Goal: Task Accomplishment & Management: Complete application form

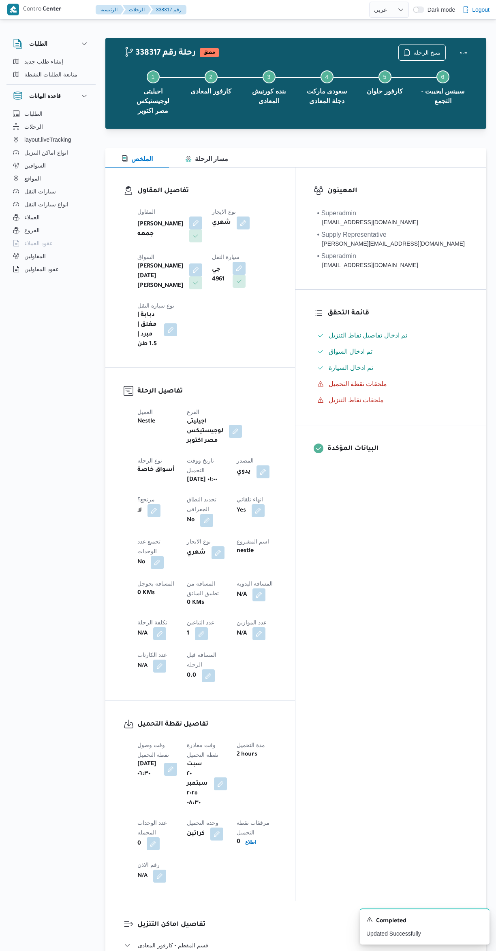
select select "ar"
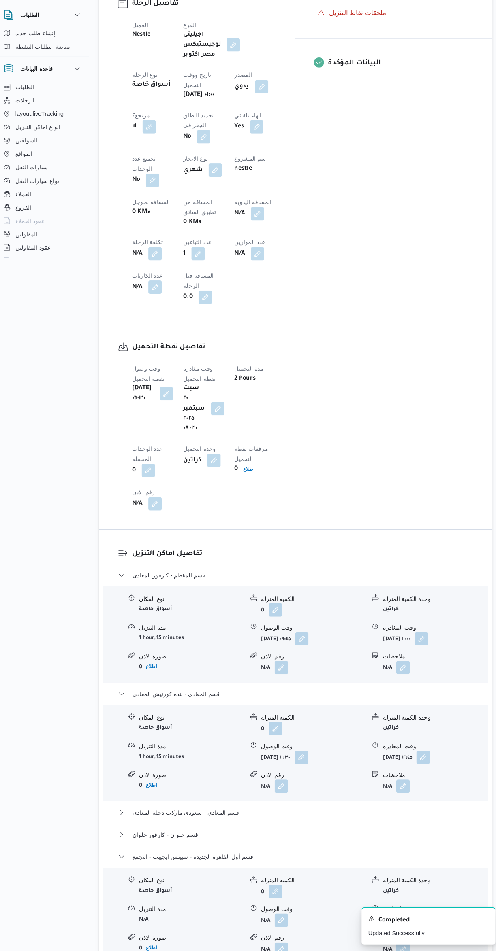
click at [400, 915] on button "button" at bounding box center [399, 921] width 13 height 13
click at [372, 811] on input "وقت المغادره" at bounding box center [378, 811] width 92 height 16
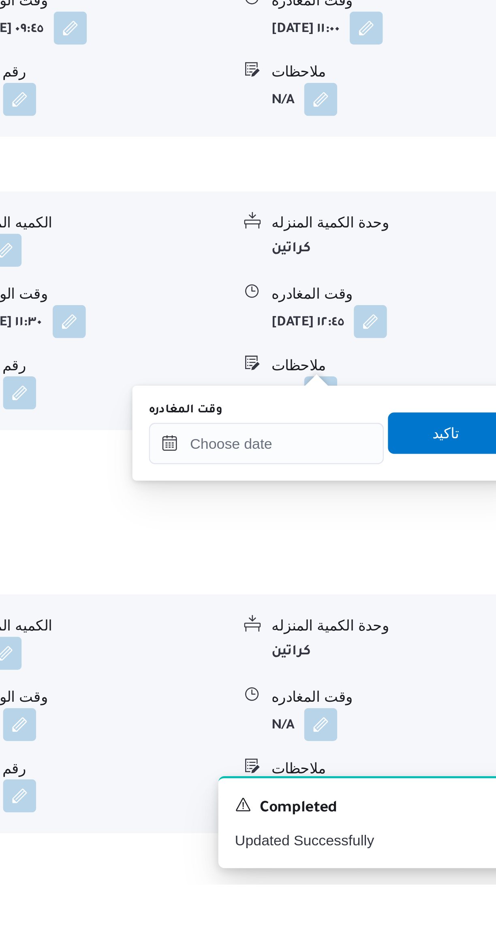
scroll to position [392, 0]
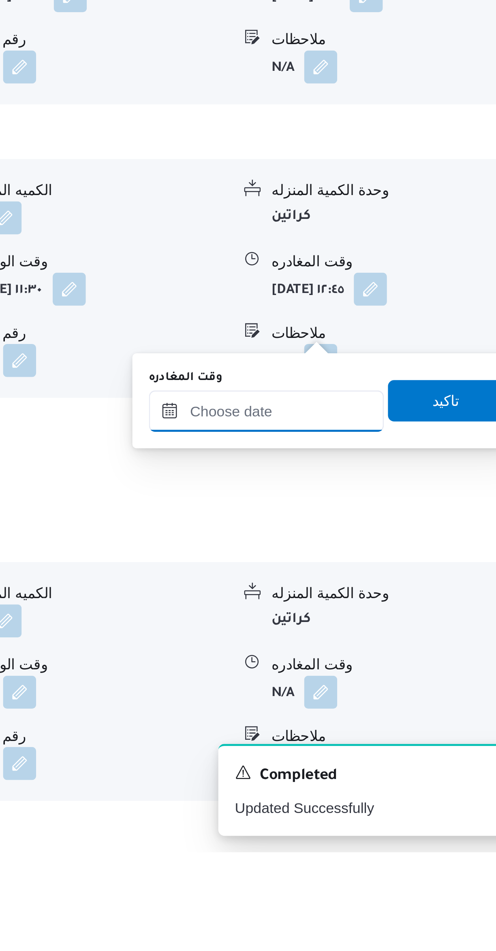
click at [378, 777] on input "وقت المغادره" at bounding box center [378, 778] width 92 height 16
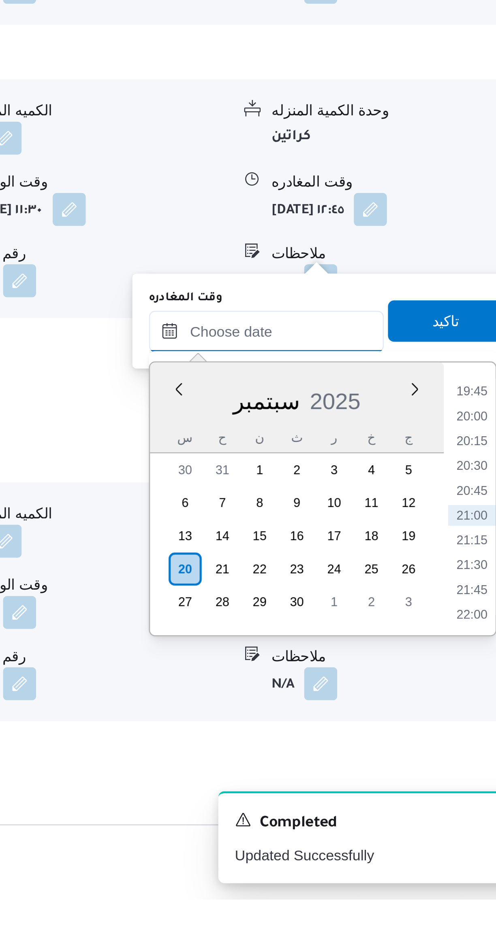
scroll to position [441, 0]
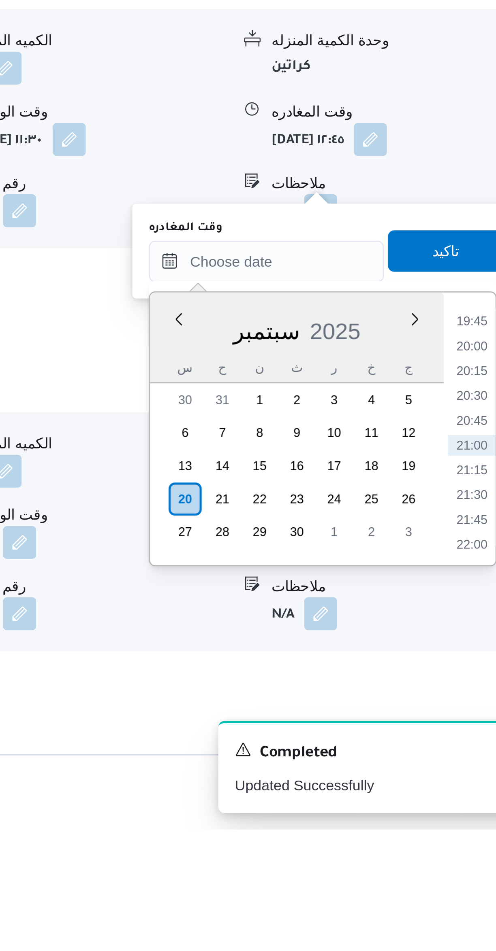
click at [456, 752] on li "19:45" at bounding box center [458, 752] width 19 height 8
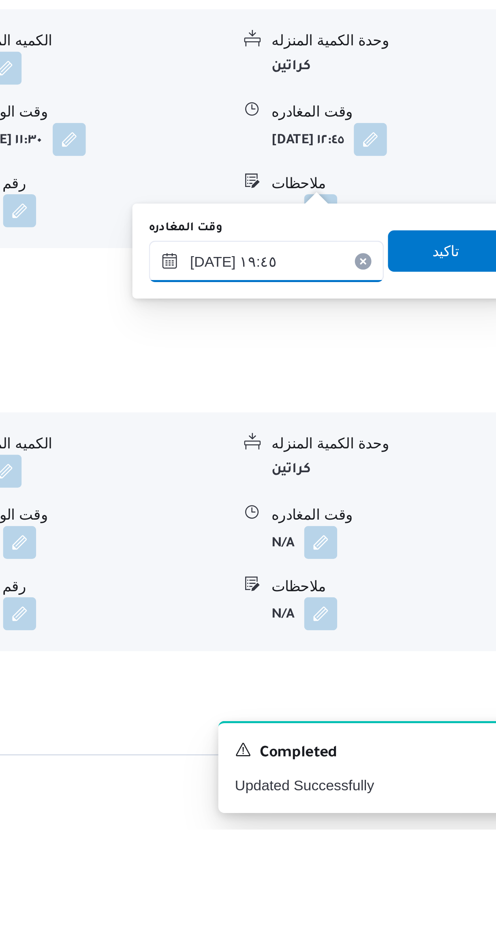
click at [356, 732] on input "[DATE] ١٩:٤٥" at bounding box center [378, 729] width 92 height 16
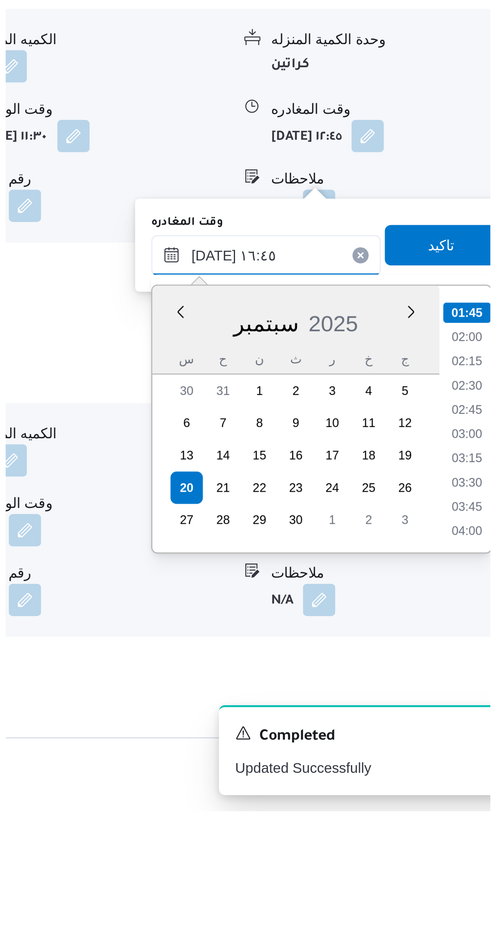
scroll to position [566, 0]
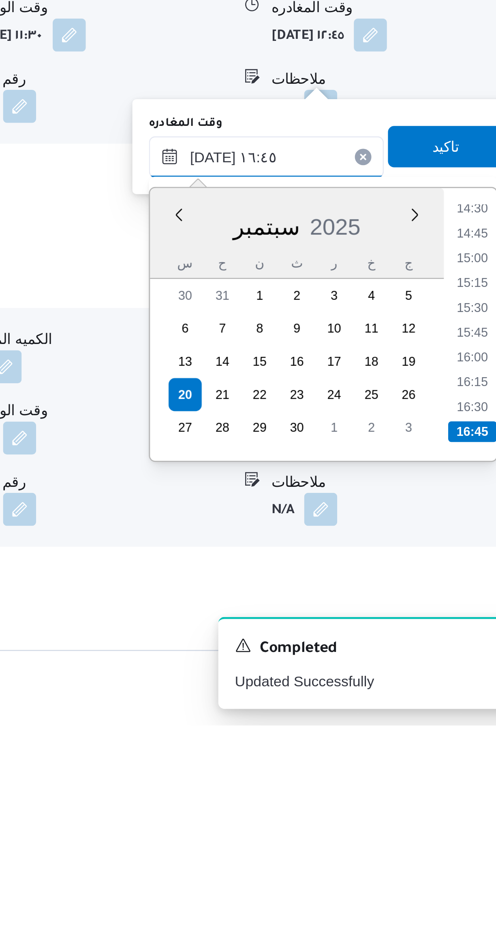
type input "[DATE] ١٦:٤٥"
click at [455, 832] on li "16:45" at bounding box center [458, 836] width 19 height 8
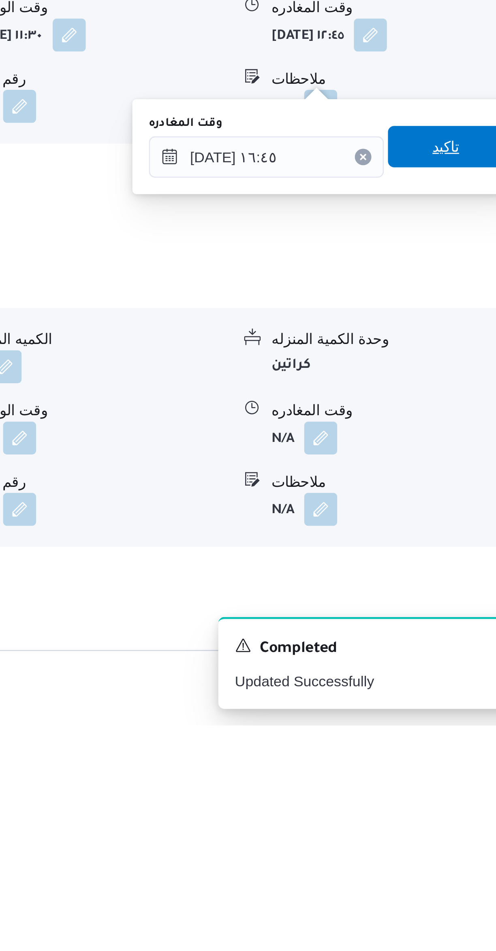
click at [443, 722] on span "تاكيد" at bounding box center [448, 725] width 11 height 10
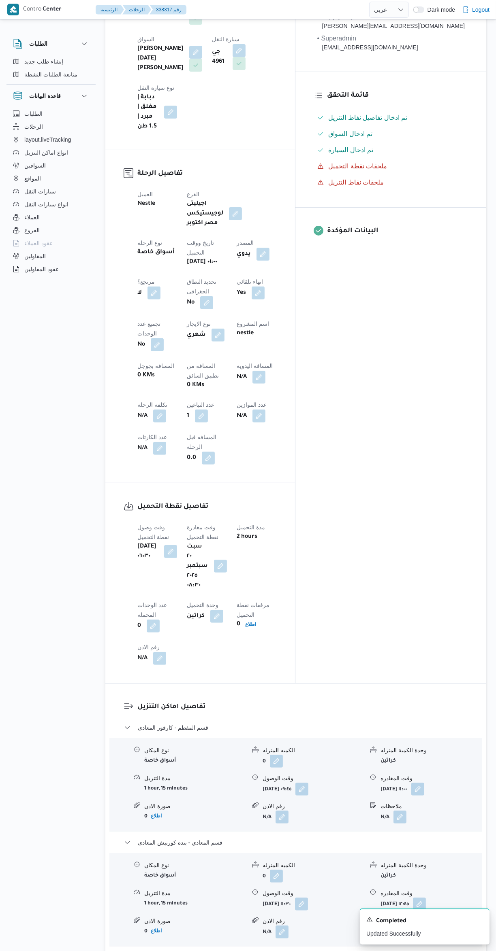
scroll to position [196, 0]
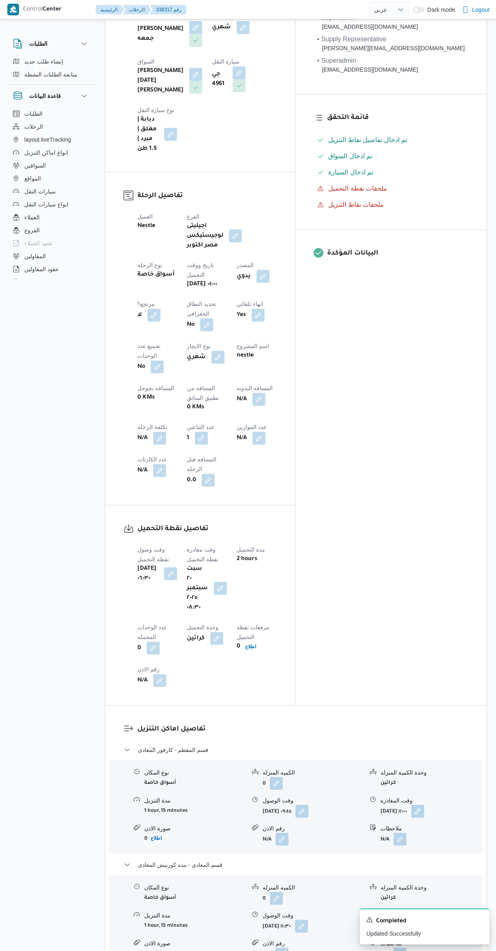
click at [252, 393] on button "button" at bounding box center [258, 399] width 13 height 13
click at [193, 344] on input "المسافه اليدويه" at bounding box center [210, 344] width 81 height 16
type input "155"
click at [272, 342] on span "تاكيد" at bounding box center [275, 341] width 11 height 10
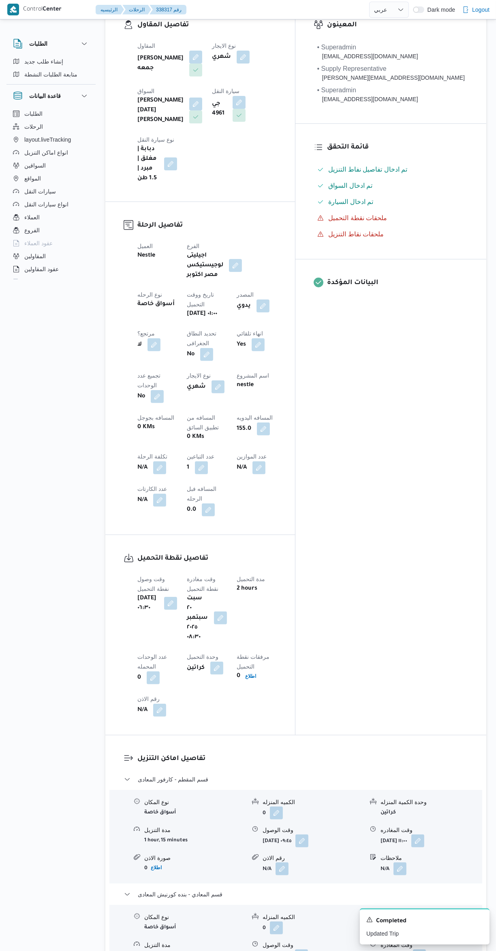
scroll to position [0, 0]
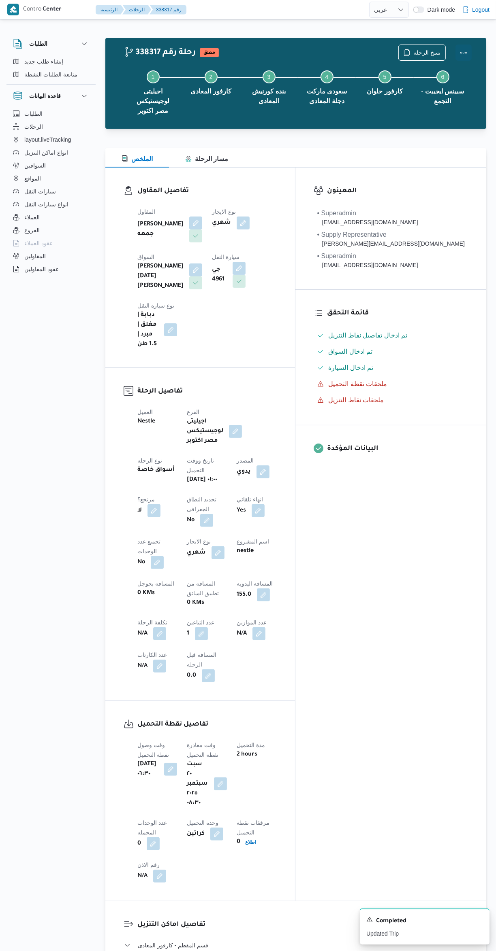
click at [464, 59] on button "Actions" at bounding box center [463, 53] width 16 height 16
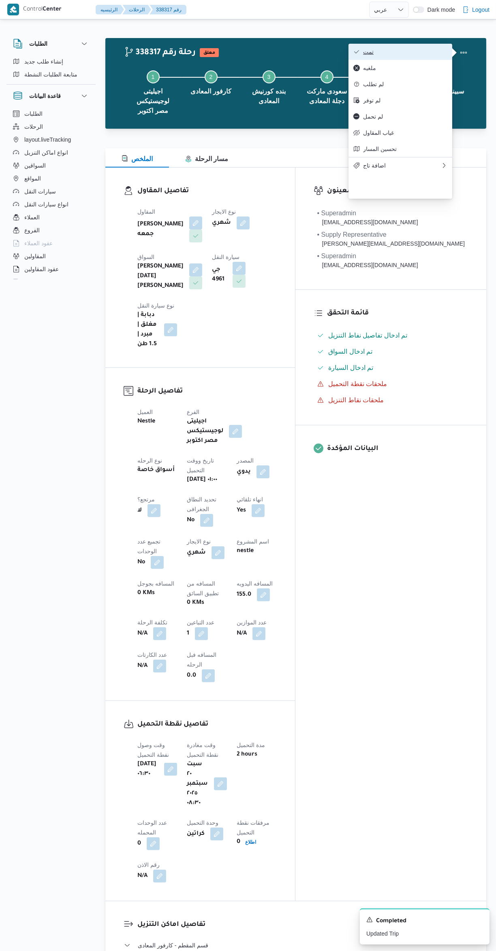
click at [429, 47] on button "تمت" at bounding box center [400, 52] width 104 height 16
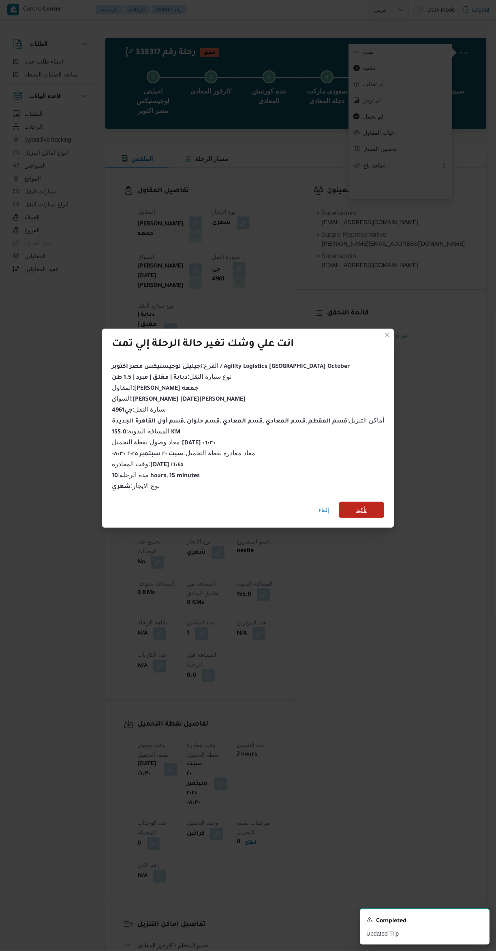
click at [377, 510] on span "تأكيد" at bounding box center [360, 510] width 45 height 16
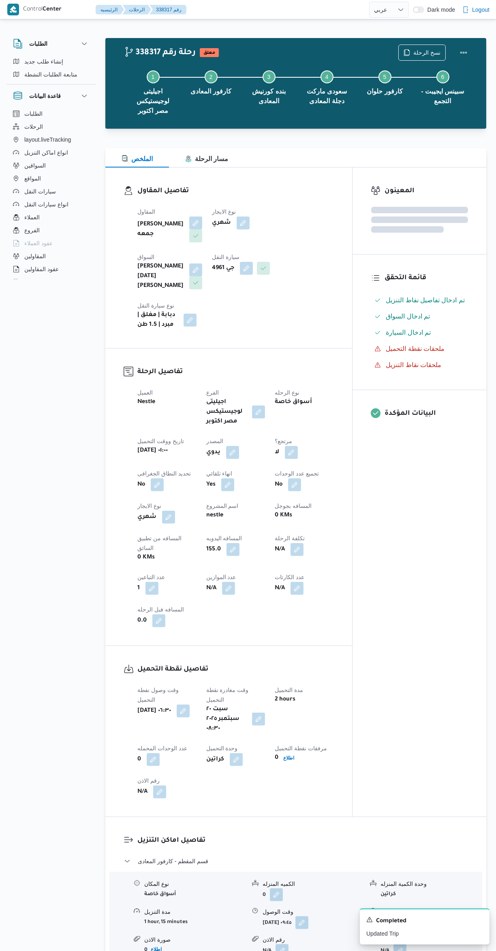
click at [427, 580] on div "المعينون قائمة التحقق تم ادخال تفاصيل نفاط التنزيل تم ادخال السواق تم ادخال الس…" at bounding box center [419, 492] width 134 height 649
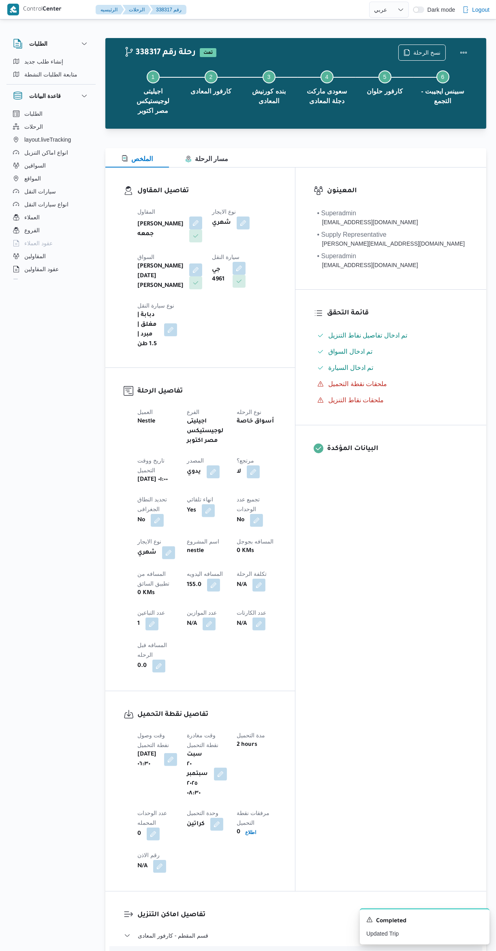
select select "ar"
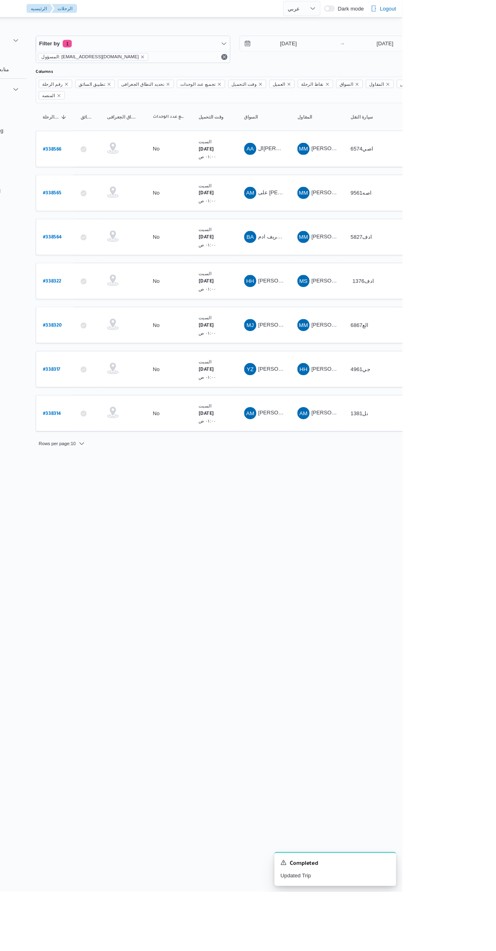
click at [124, 345] on b "# 338320" at bounding box center [123, 348] width 20 height 6
select select "ar"
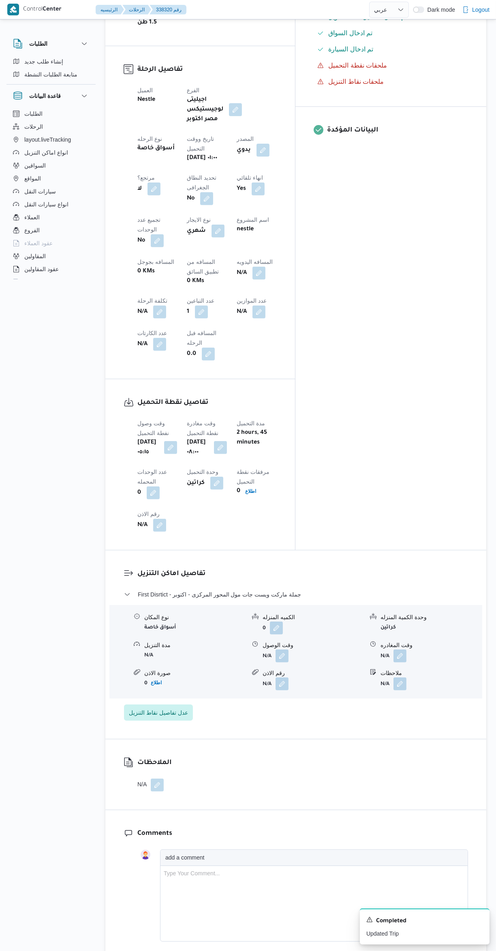
scroll to position [325, 0]
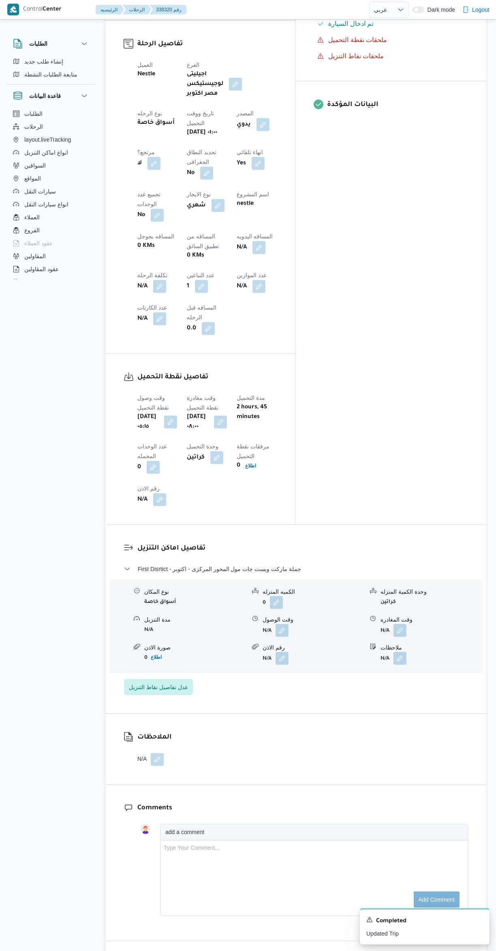
select select "ar"
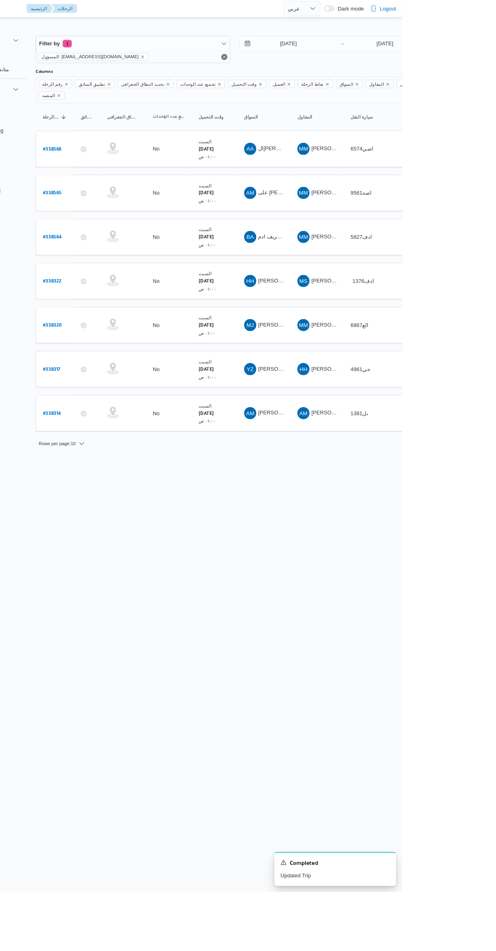
click at [124, 298] on b "# 338322" at bounding box center [123, 301] width 20 height 6
select select "ar"
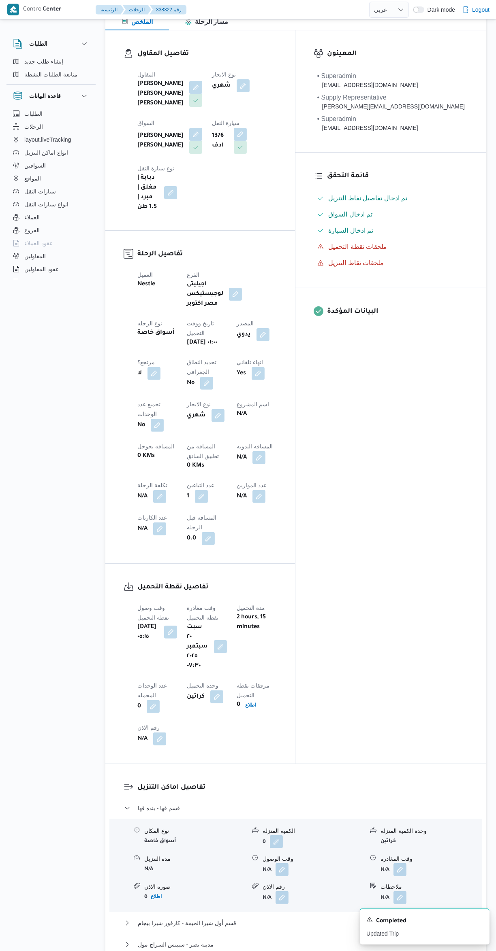
scroll to position [119, 0]
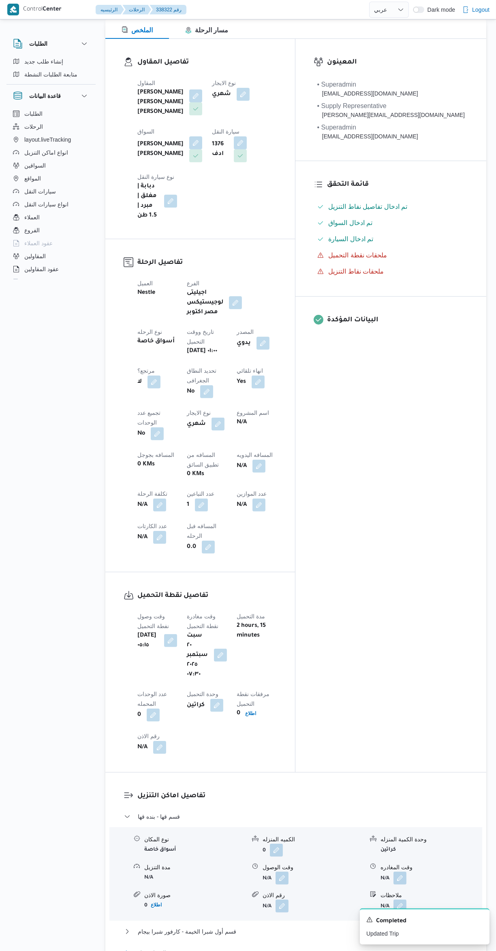
click at [231, 949] on button "مدينة نصر - سبينس السراج مول" at bounding box center [296, 954] width 344 height 10
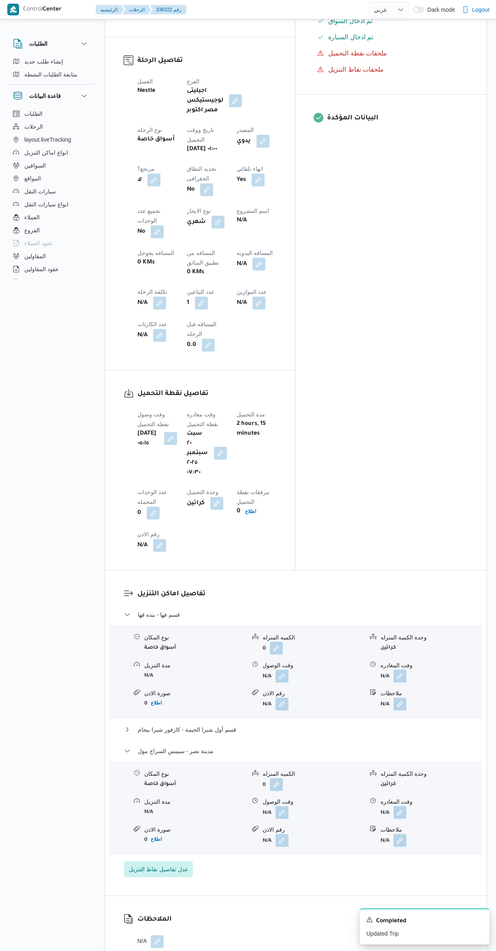
scroll to position [319, 0]
click at [406, 808] on button "button" at bounding box center [399, 814] width 13 height 13
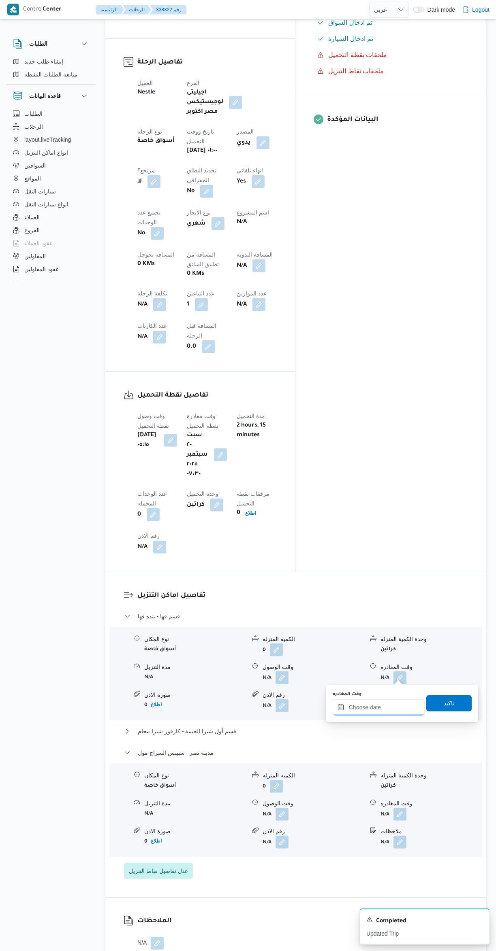
click at [363, 709] on input "وقت المغادره" at bounding box center [378, 708] width 92 height 16
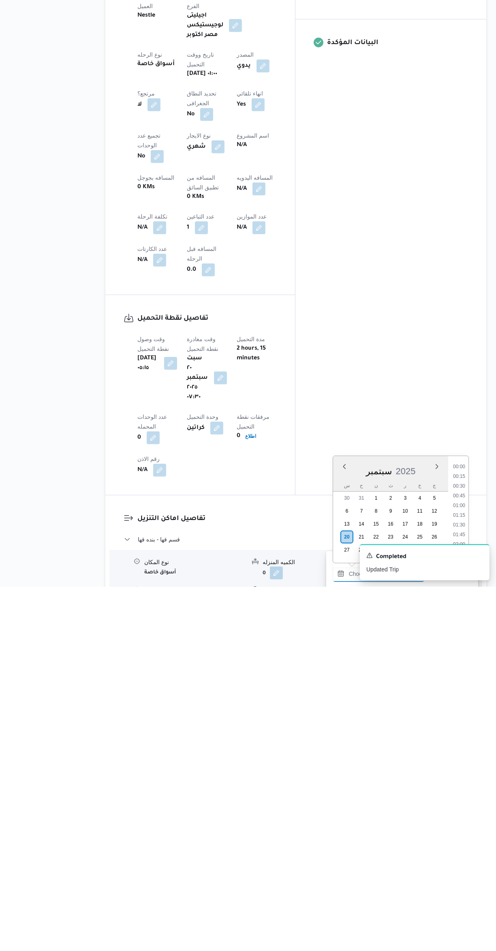
scroll to position [767, 0]
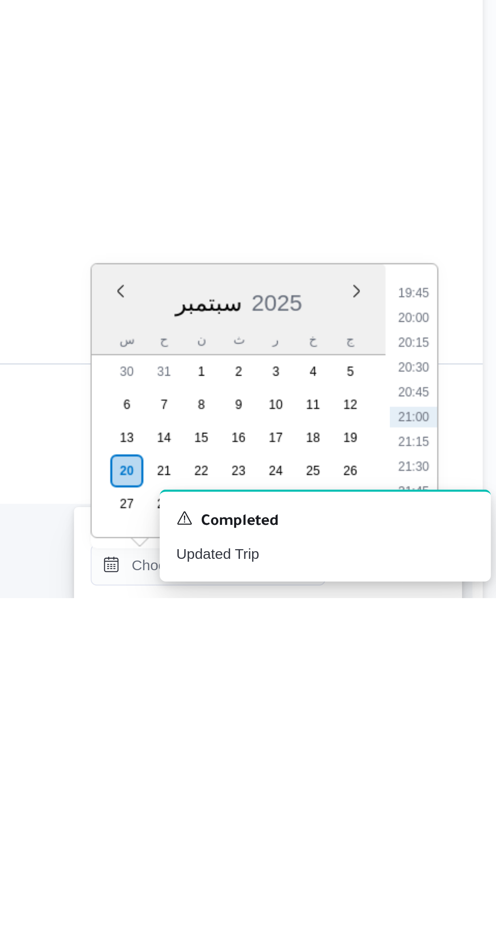
click at [459, 830] on li "19:45" at bounding box center [458, 832] width 19 height 8
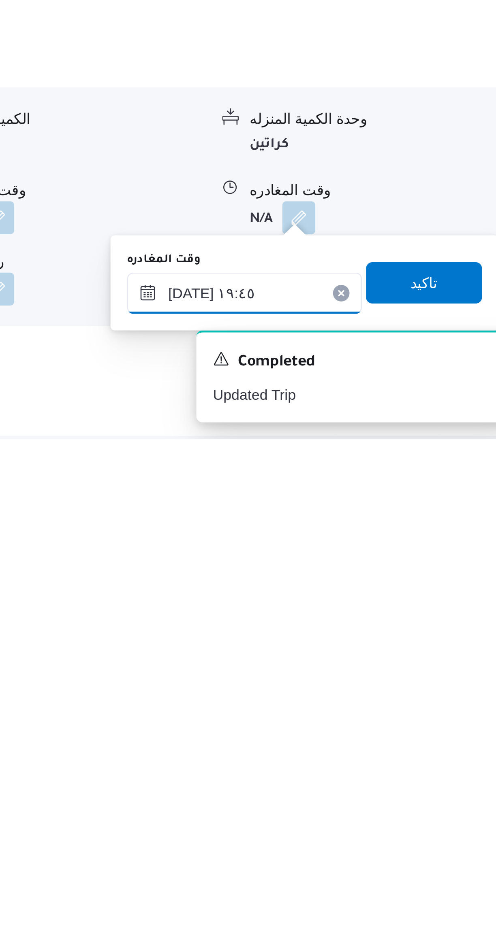
scroll to position [165, 0]
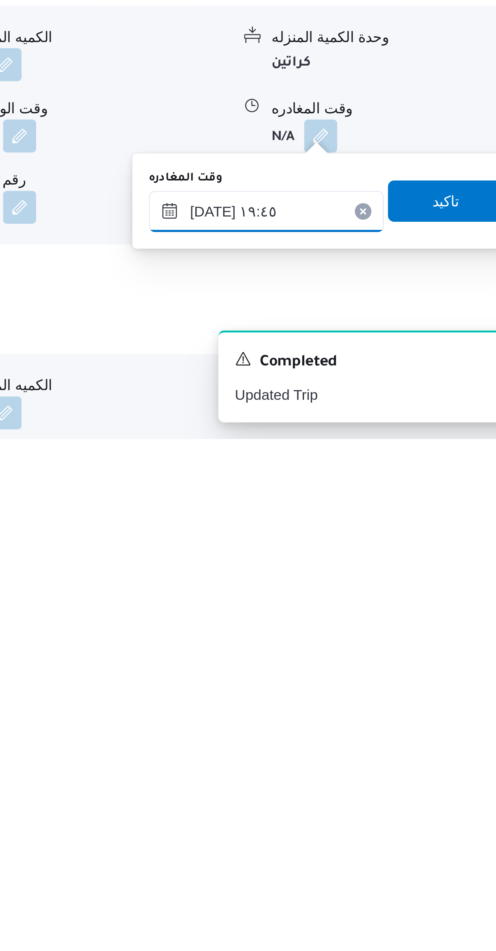
click at [350, 865] on input "[DATE] ١٩:٤٥" at bounding box center [378, 862] width 92 height 16
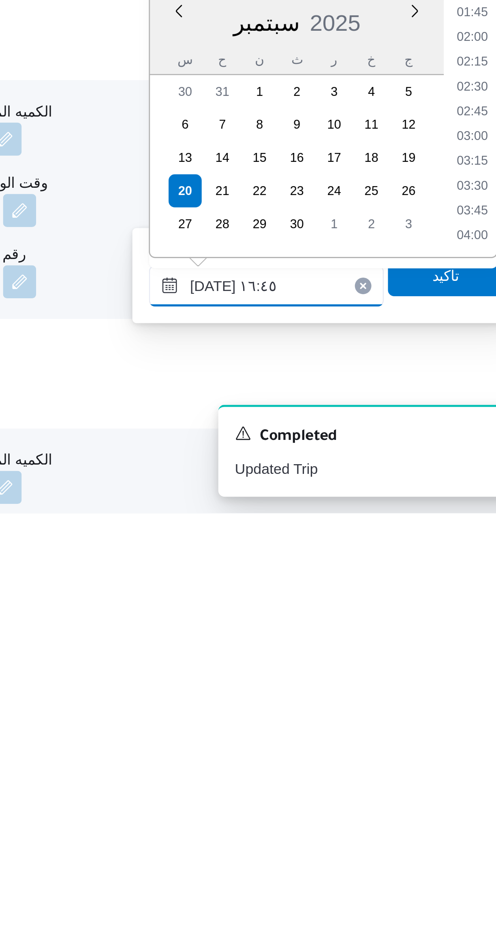
scroll to position [566, 0]
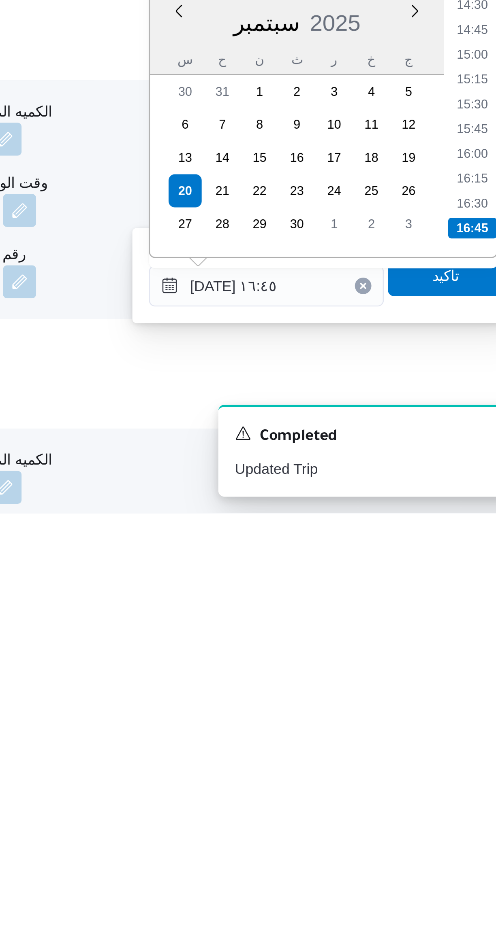
click at [454, 827] on li "16:30" at bounding box center [458, 830] width 19 height 8
type input "[DATE] ١٦:٣٠"
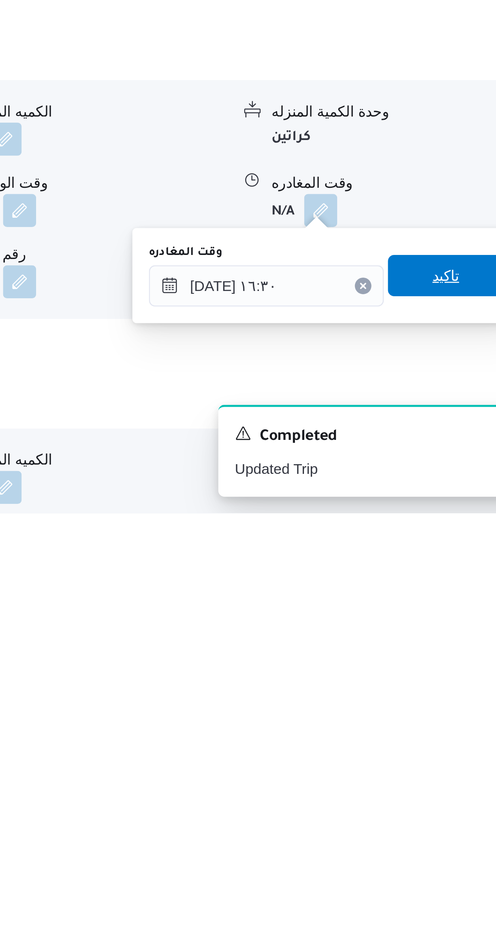
click at [444, 854] on span "تاكيد" at bounding box center [448, 858] width 11 height 10
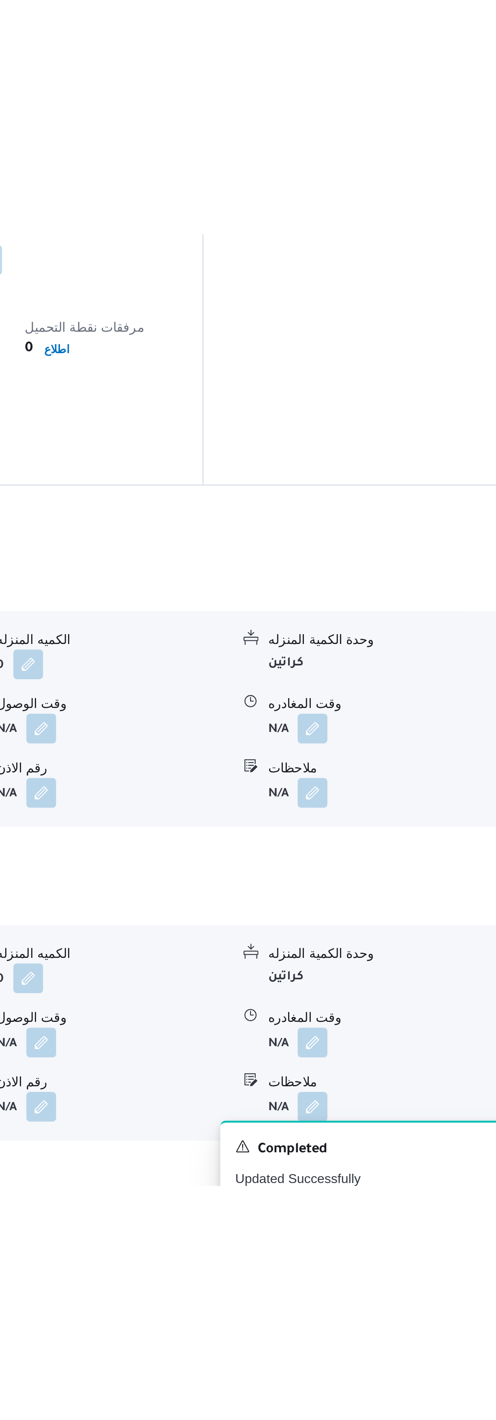
scroll to position [175, 0]
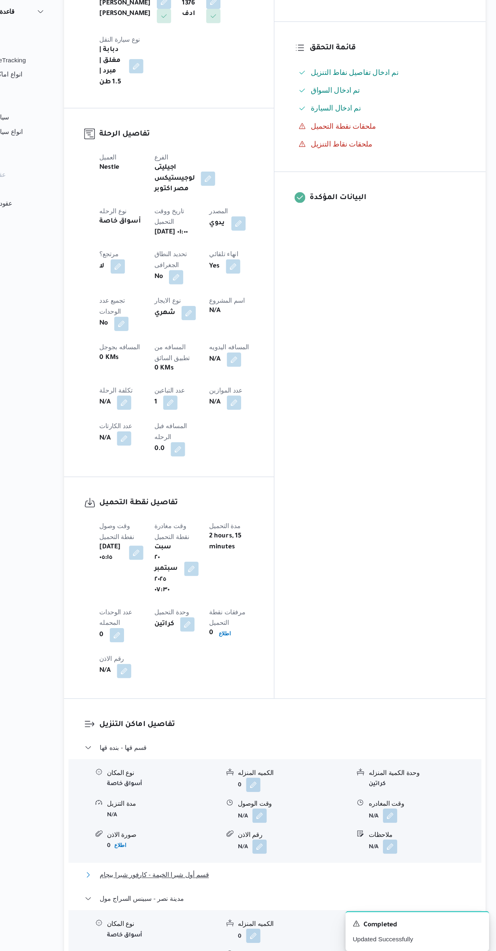
click at [319, 871] on button "قسم أول شبرا الخيمة - كارفور شبرا بيجام" at bounding box center [296, 876] width 344 height 10
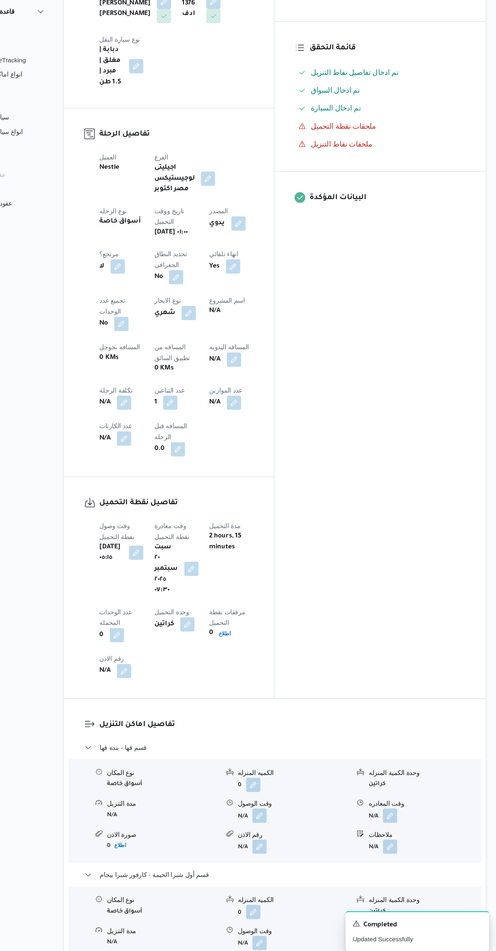
click at [286, 816] on button "button" at bounding box center [281, 822] width 13 height 13
click at [276, 715] on input "وقت الوصول" at bounding box center [260, 716] width 92 height 16
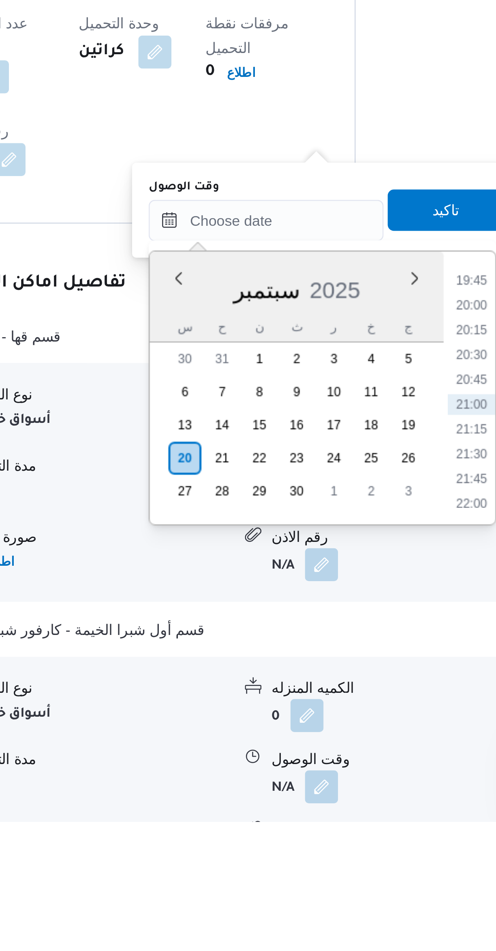
click at [336, 740] on li "19:45" at bounding box center [340, 739] width 19 height 8
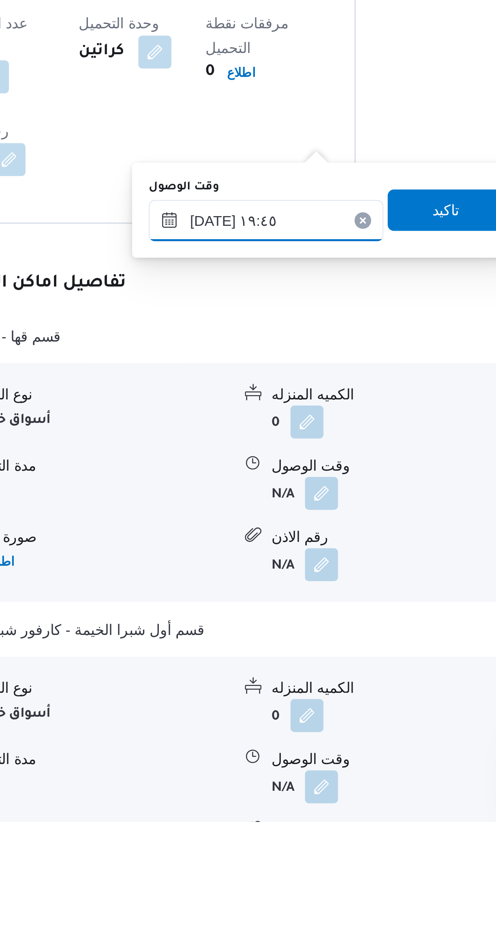
click at [236, 715] on input "[DATE] ١٩:٤٥" at bounding box center [260, 716] width 92 height 16
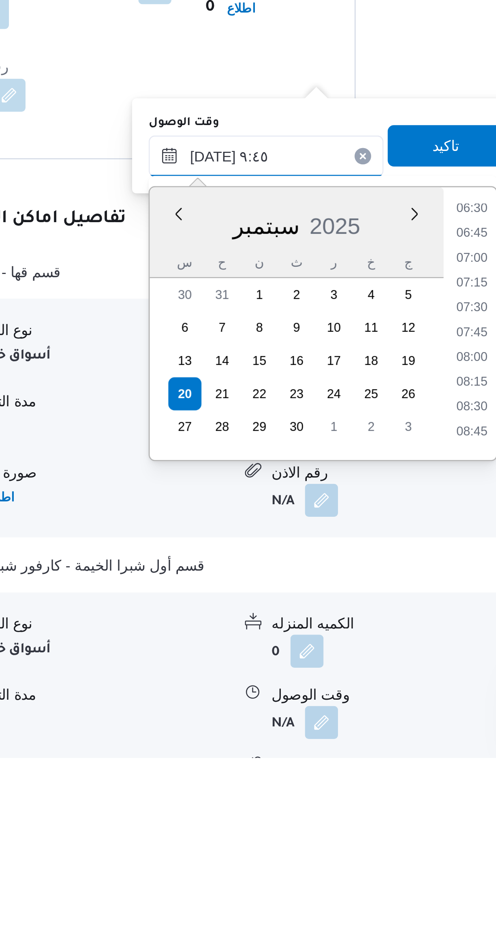
scroll to position [294, 0]
click at [339, 821] on li "09:45" at bounding box center [340, 823] width 19 height 8
type input "[DATE] ٠٩:٤٥"
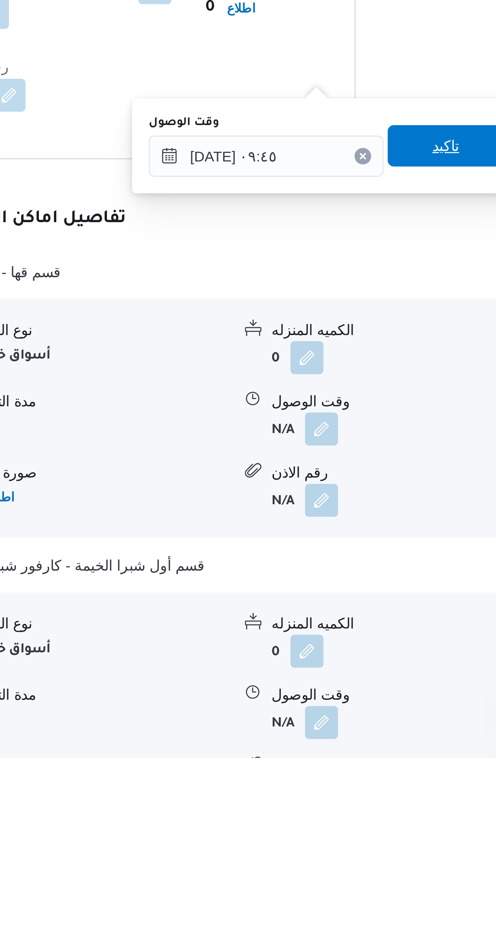
click at [328, 709] on span "تاكيد" at bounding box center [330, 712] width 45 height 16
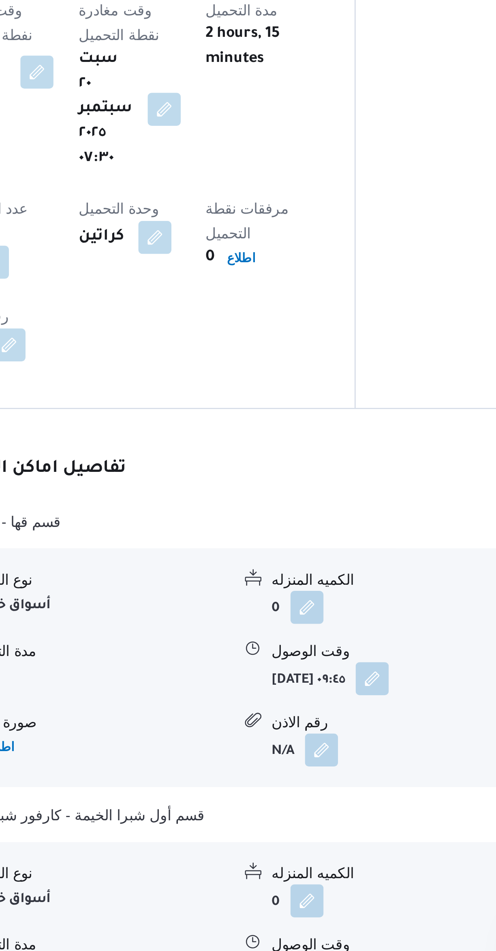
scroll to position [175, 0]
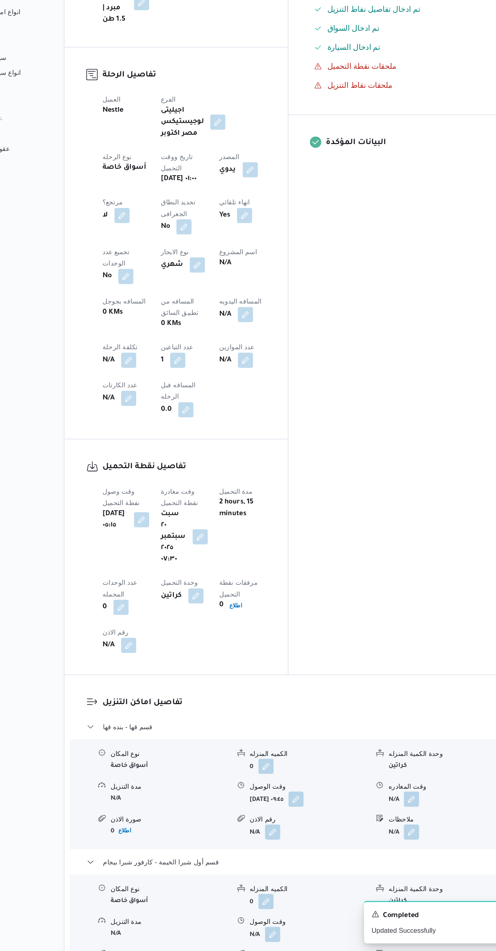
click at [402, 816] on button "button" at bounding box center [399, 822] width 13 height 13
click at [350, 704] on label "وقت المغادره" at bounding box center [346, 702] width 29 height 6
click at [350, 707] on input "وقت المغادره" at bounding box center [378, 715] width 92 height 16
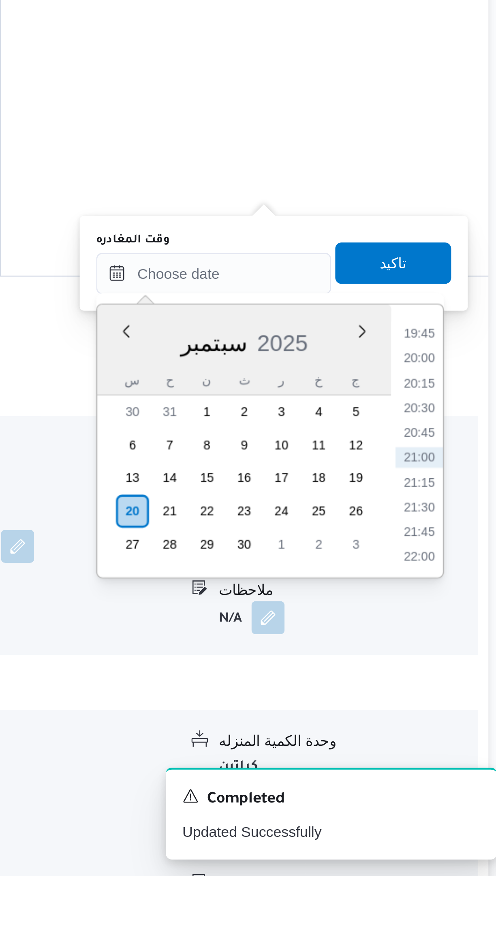
click at [455, 738] on li "19:45" at bounding box center [458, 739] width 19 height 8
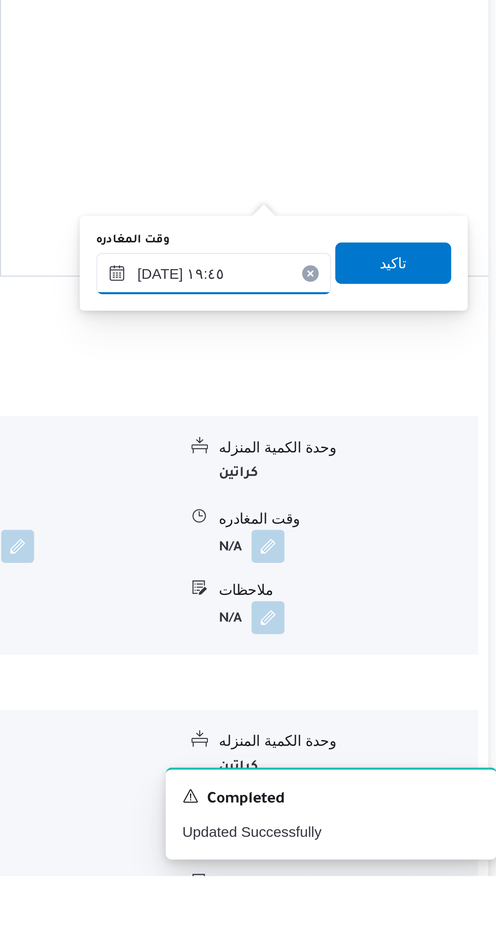
click at [353, 717] on input "[DATE] ١٩:٤٥" at bounding box center [378, 715] width 92 height 16
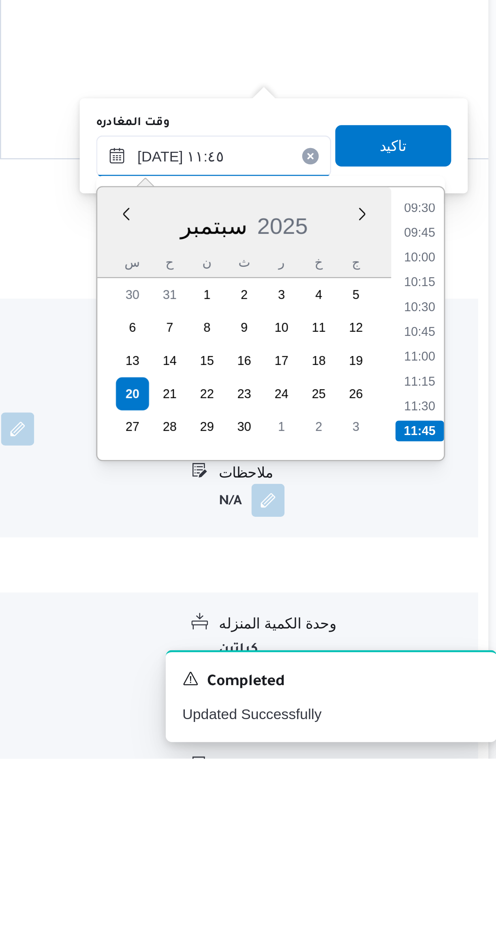
type input "[DATE] ١١:٤٥"
click at [460, 821] on li "11:45" at bounding box center [458, 823] width 19 height 8
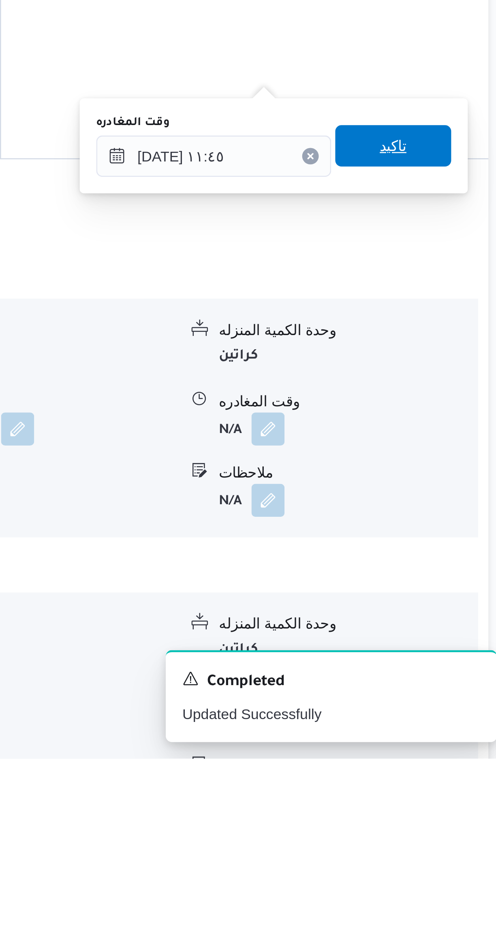
click at [451, 712] on span "تاكيد" at bounding box center [448, 711] width 45 height 16
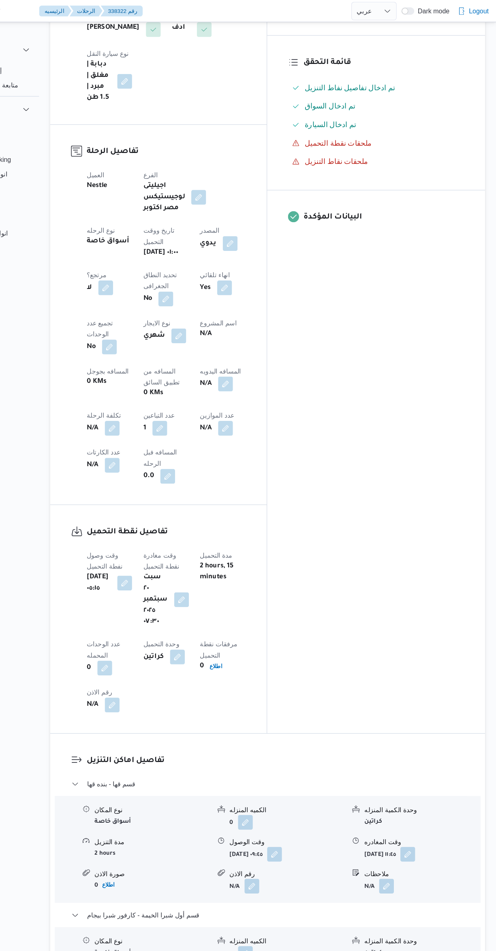
scroll to position [233, 0]
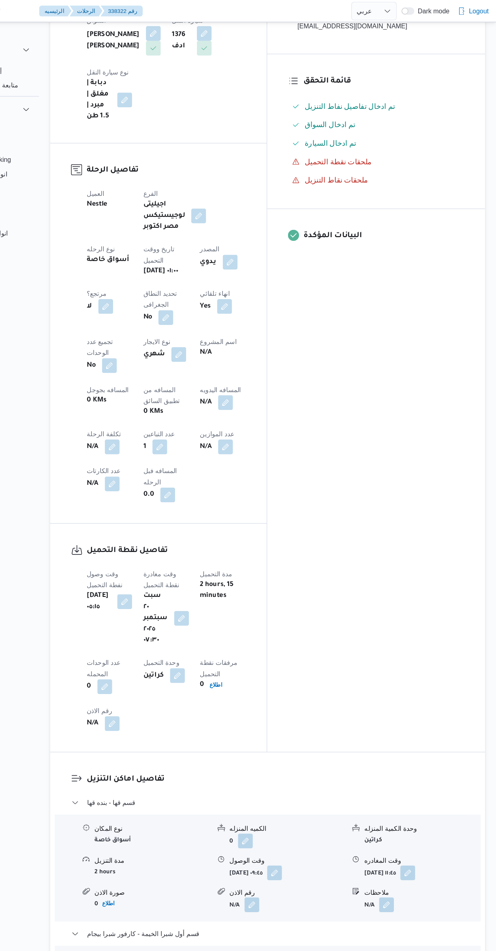
click at [252, 346] on button "button" at bounding box center [258, 352] width 13 height 13
click at [201, 299] on input "المسافه اليدويه" at bounding box center [210, 301] width 81 height 16
type input "145"
click at [280, 297] on span "تاكيد" at bounding box center [274, 297] width 45 height 16
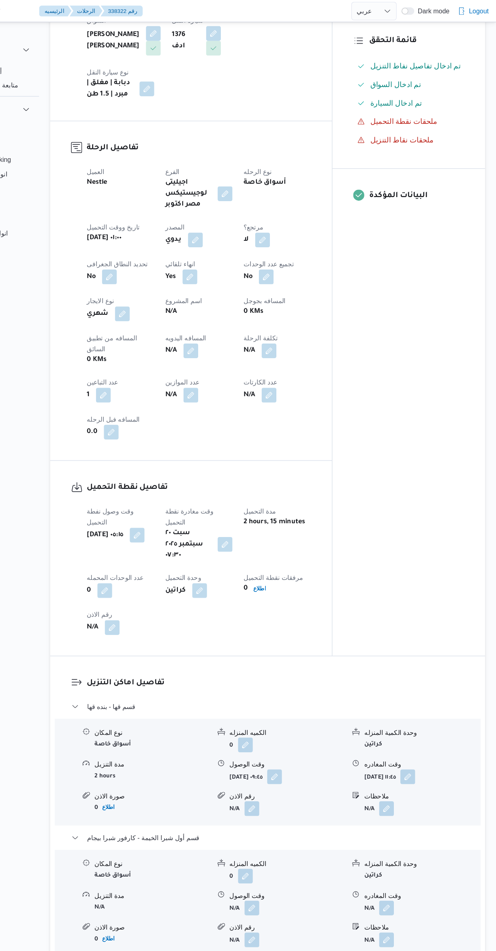
scroll to position [0, 0]
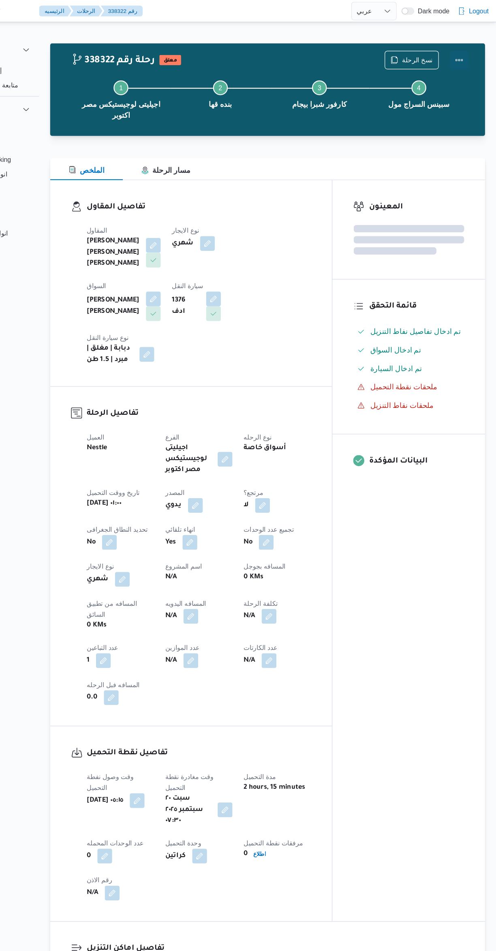
click at [466, 51] on button "Actions" at bounding box center [463, 53] width 16 height 16
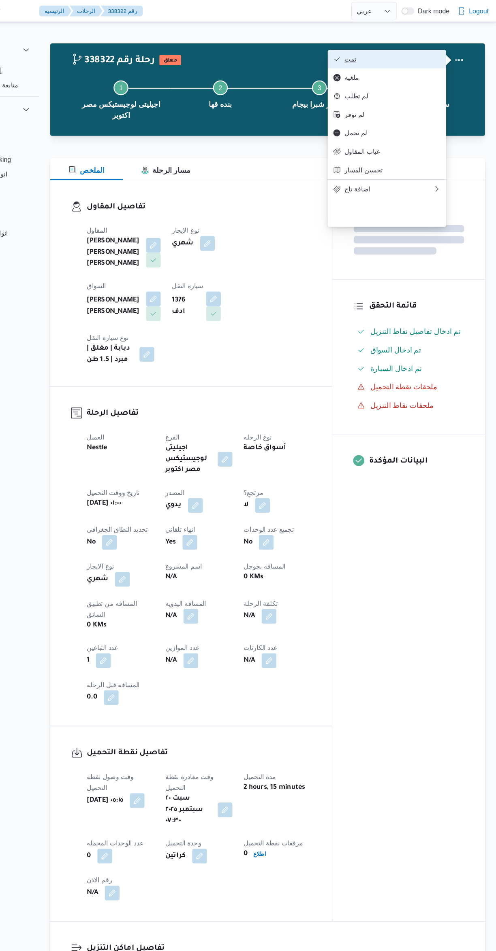
click at [420, 49] on span "تمت" at bounding box center [405, 52] width 84 height 6
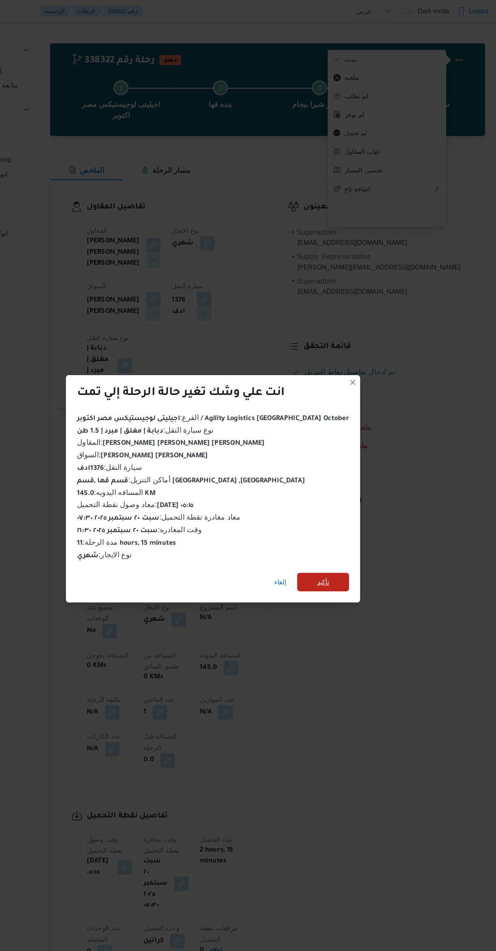
click at [330, 507] on span "تأكيد" at bounding box center [343, 510] width 45 height 16
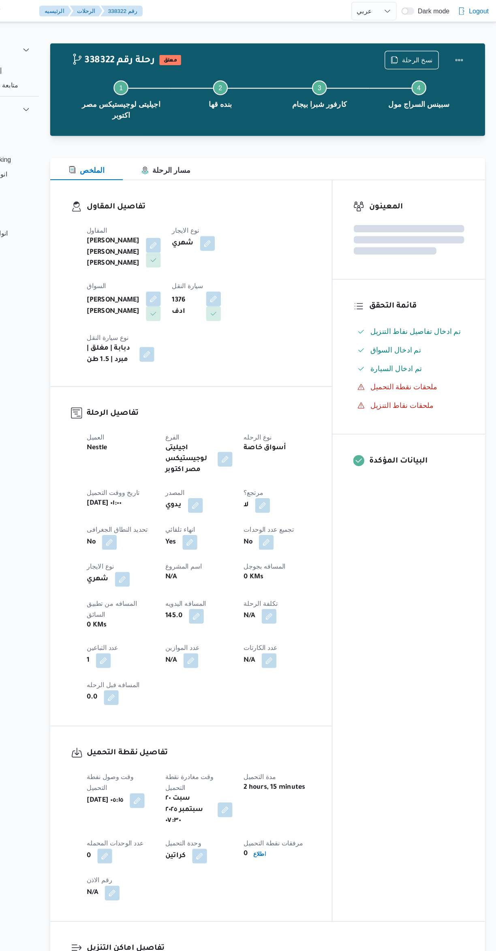
click at [404, 561] on div "المعينون قائمة التحقق تم ادخال تفاصيل نفاط التنزيل تم ادخال السواق تم ادخال الس…" at bounding box center [419, 482] width 134 height 649
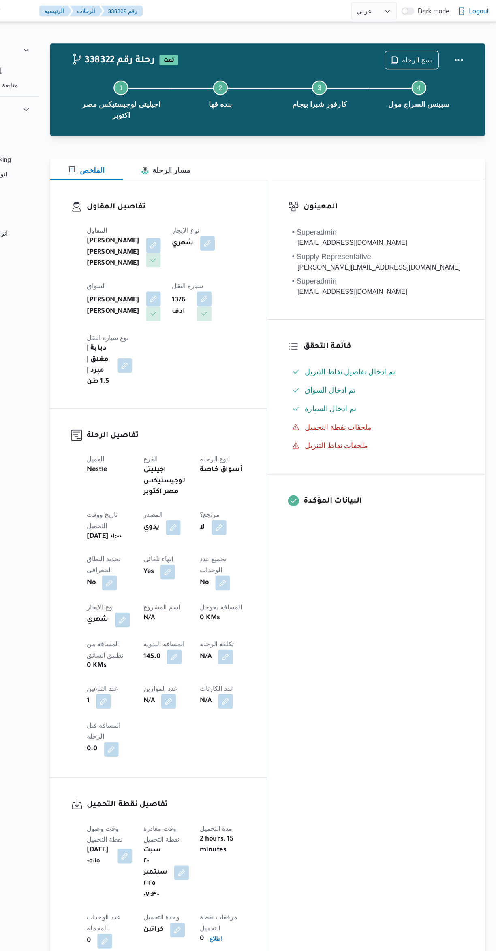
select select "ar"
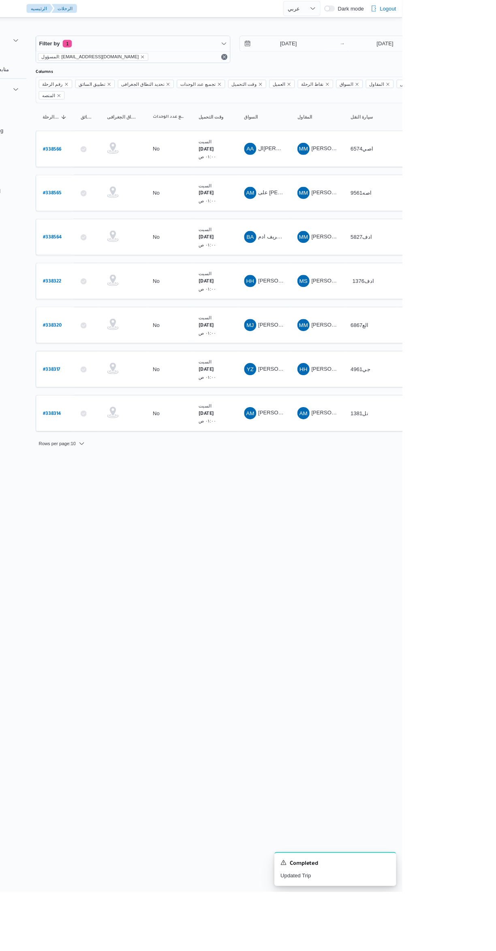
click at [128, 345] on b "# 338320" at bounding box center [123, 348] width 20 height 6
select select "ar"
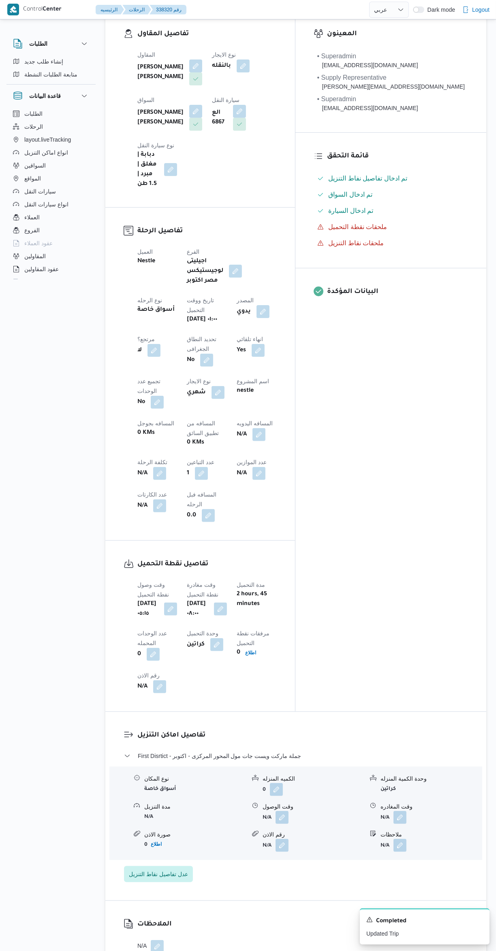
scroll to position [192, 0]
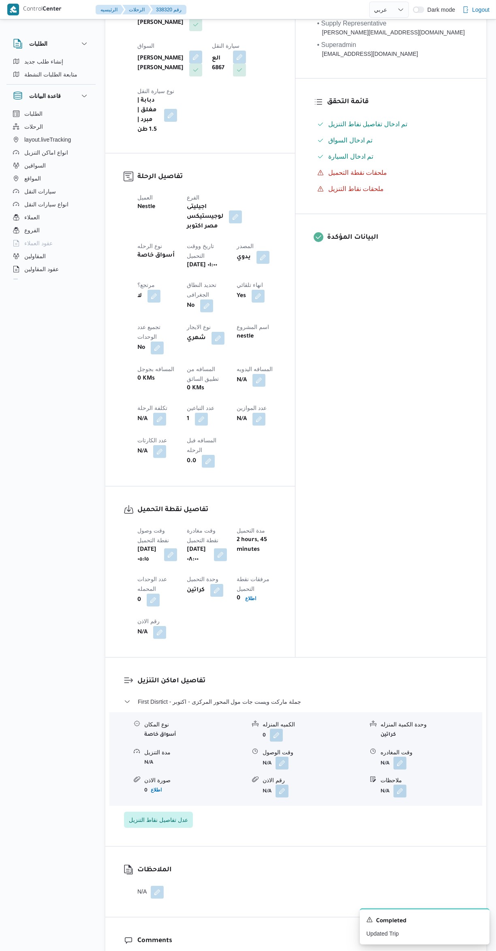
click at [282, 757] on button "button" at bounding box center [281, 763] width 13 height 13
click at [266, 688] on input "وقت الوصول" at bounding box center [260, 689] width 92 height 16
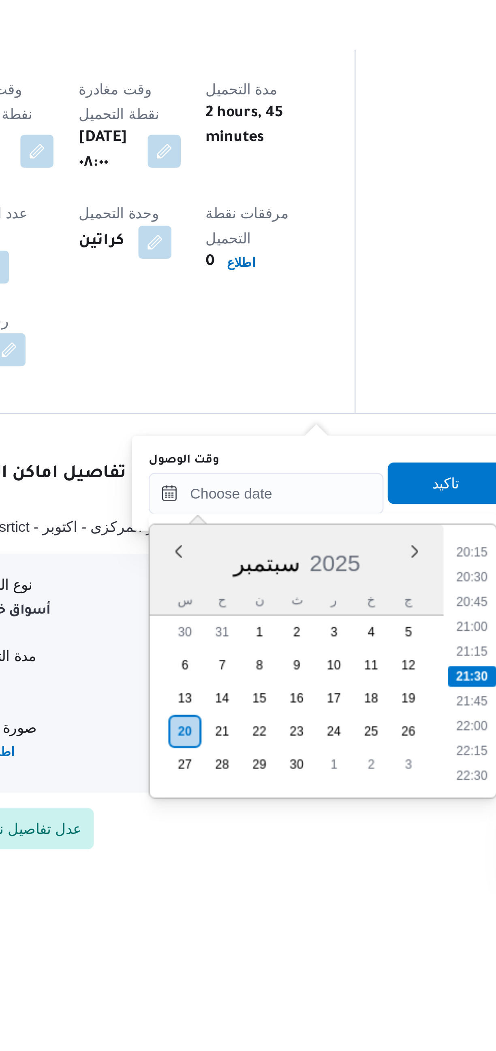
scroll to position [86, 0]
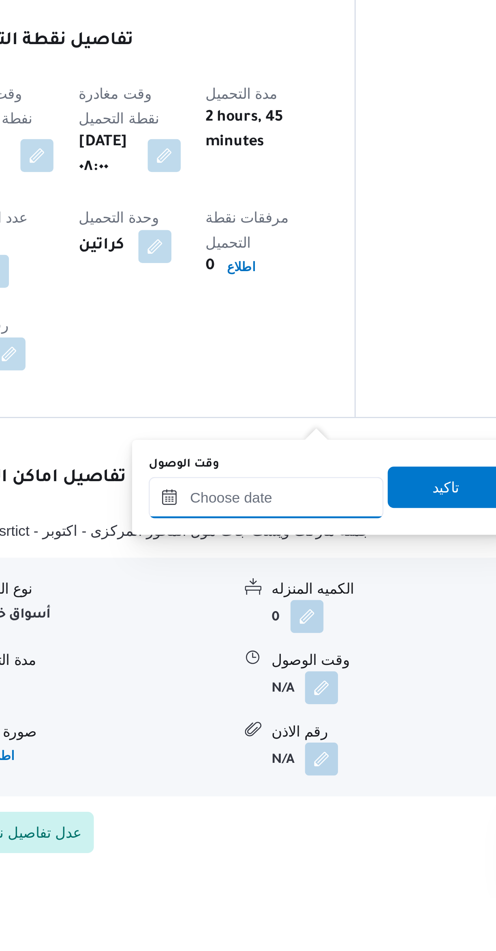
click at [270, 794] on input "وقت الوصول" at bounding box center [260, 795] width 92 height 16
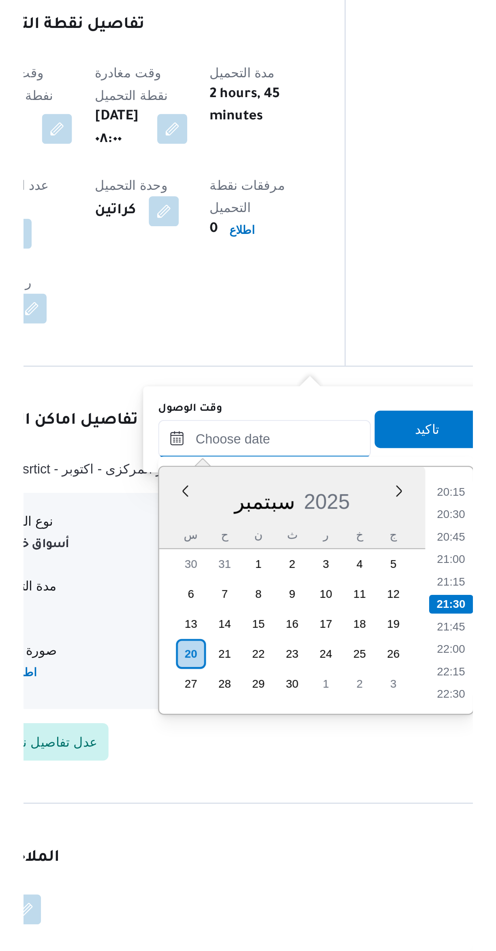
scroll to position [111, 0]
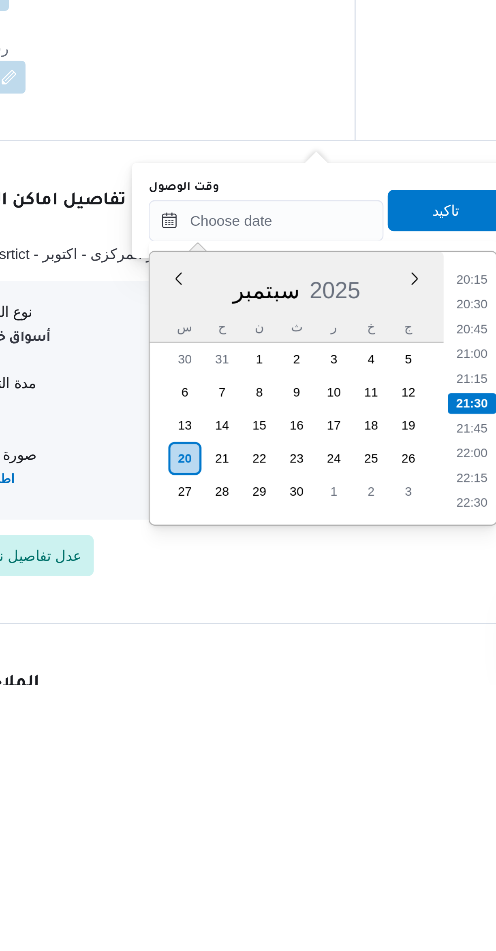
click at [336, 793] on li "20:15" at bounding box center [340, 793] width 19 height 8
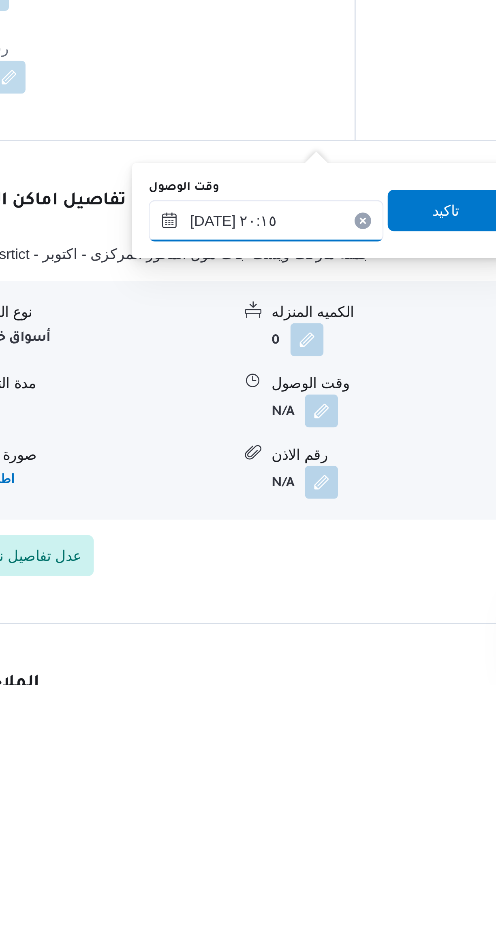
click at [234, 773] on input "[DATE] ٢٠:١٥" at bounding box center [260, 770] width 92 height 16
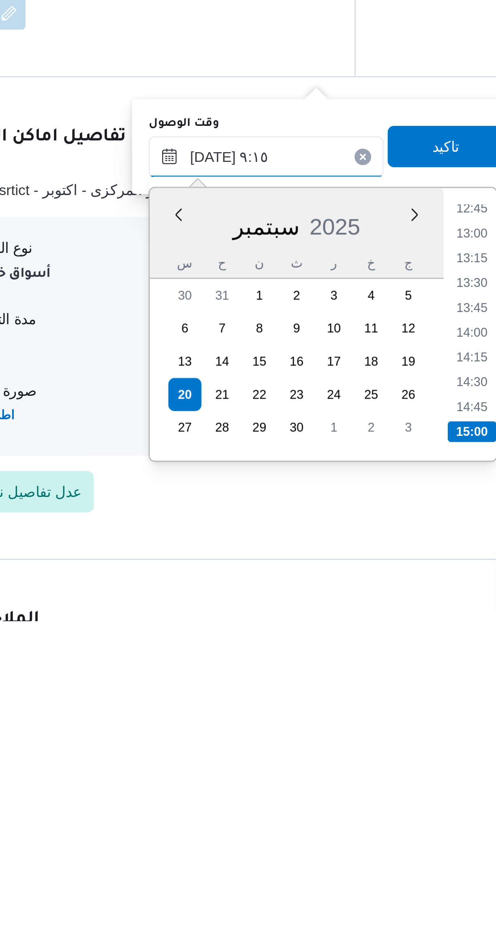
scroll to position [359, 0]
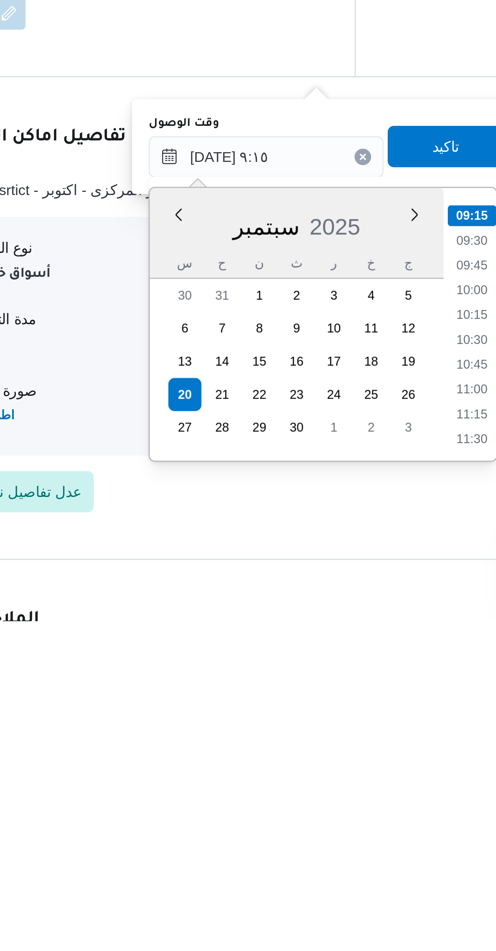
click at [336, 810] on li "09:45" at bounding box center [340, 812] width 19 height 8
type input "[DATE] ٠٩:٤٥"
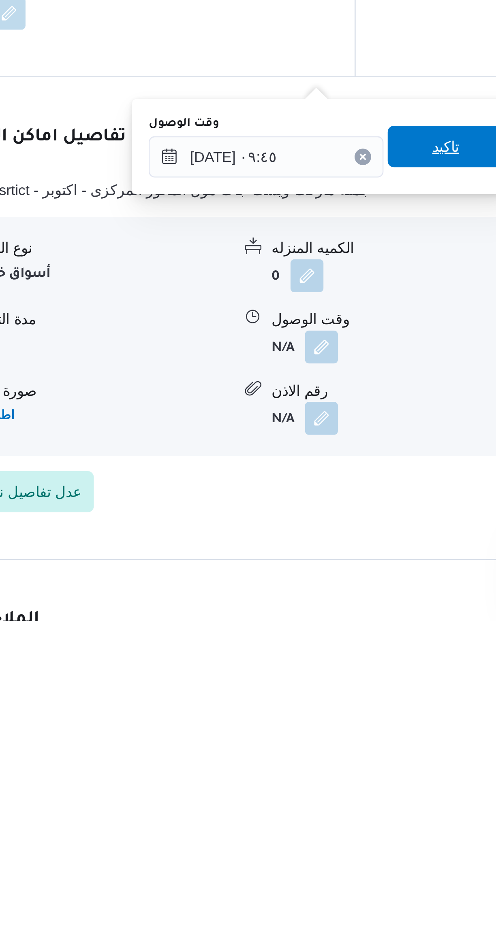
click at [331, 766] on span "تاكيد" at bounding box center [330, 766] width 45 height 16
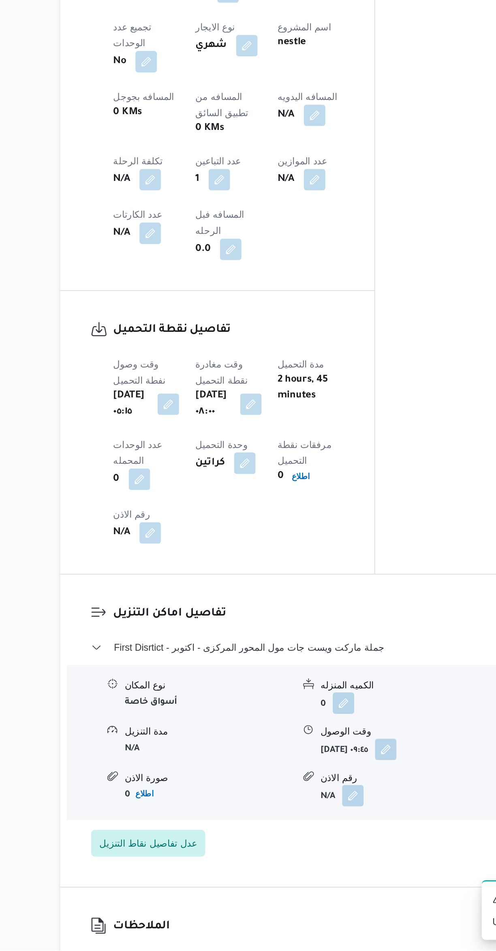
scroll to position [127, 0]
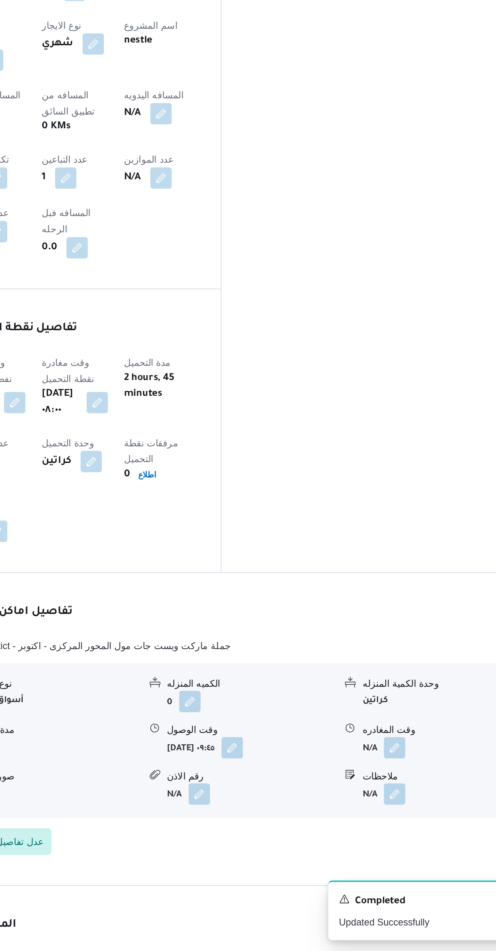
click at [405, 822] on button "button" at bounding box center [399, 828] width 13 height 13
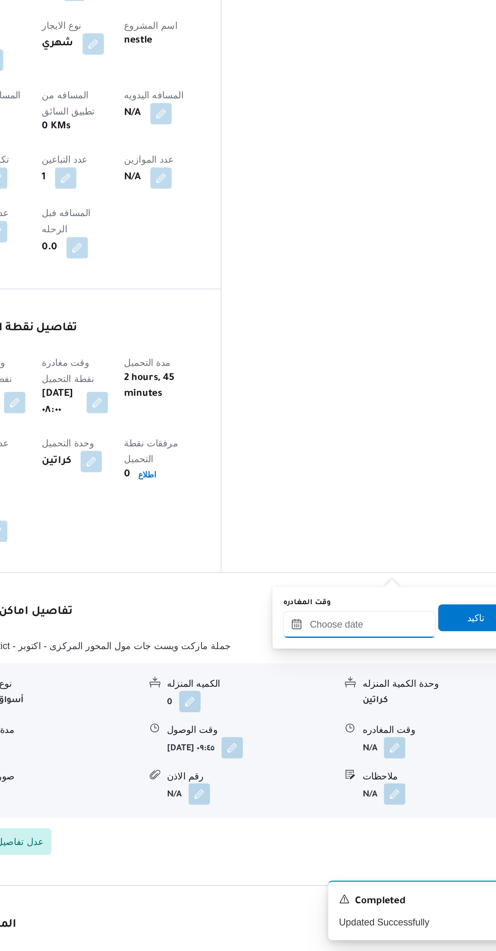
click at [369, 752] on input "وقت المغادره" at bounding box center [378, 754] width 92 height 16
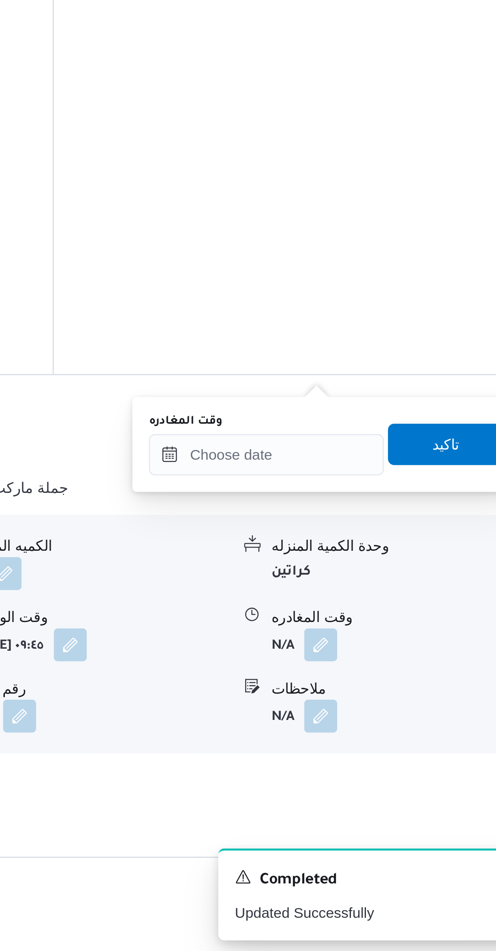
scroll to position [126, 0]
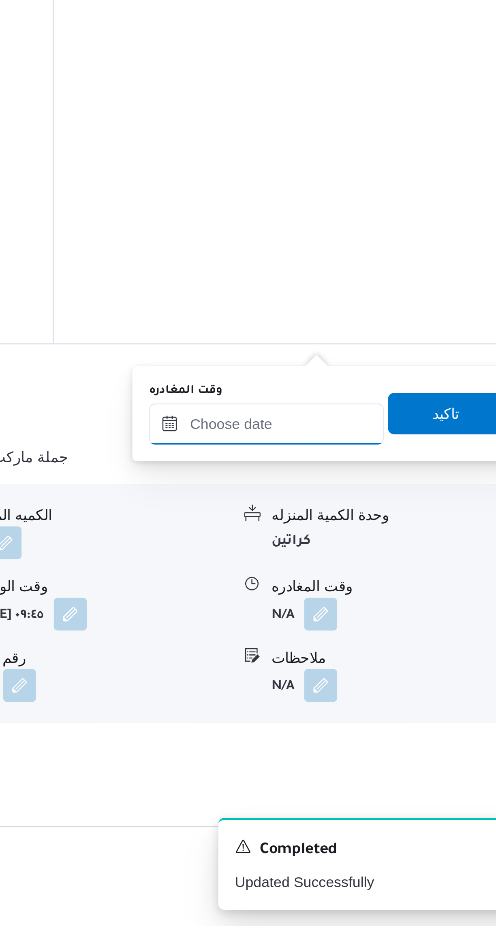
click at [388, 753] on input "وقت المغادره" at bounding box center [378, 755] width 92 height 16
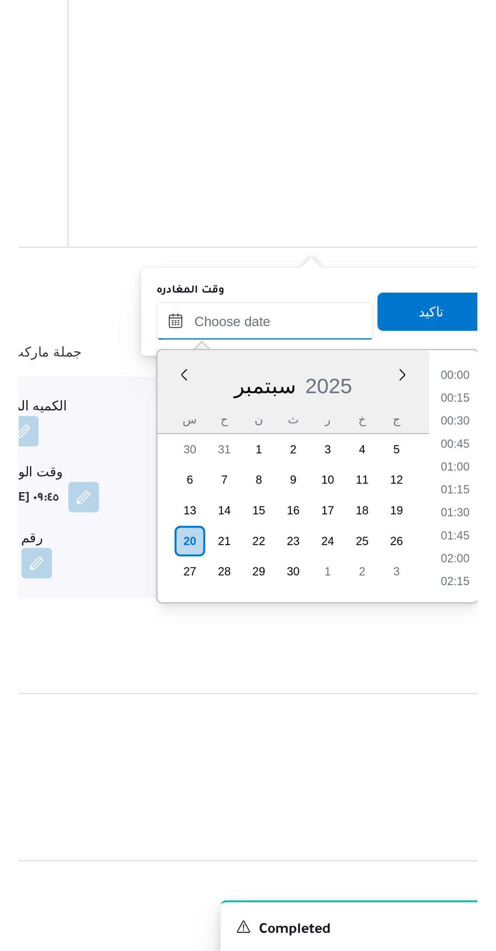
scroll to position [787, 0]
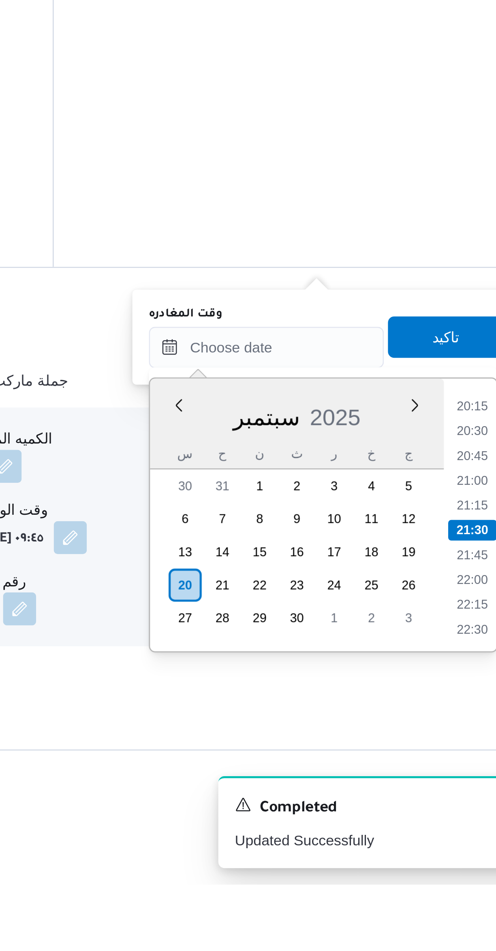
click at [456, 771] on li "20:30" at bounding box center [458, 774] width 19 height 8
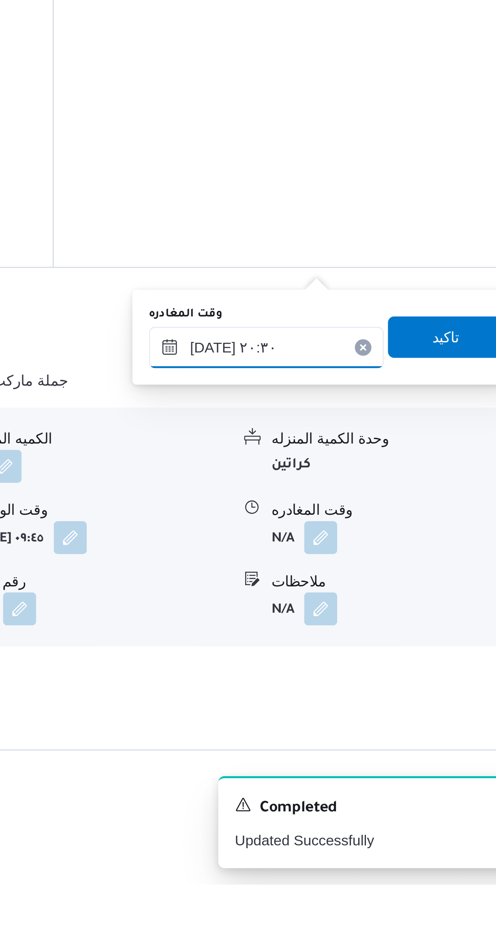
click at [351, 743] on input "[DATE] ٢٠:٣٠" at bounding box center [378, 741] width 92 height 16
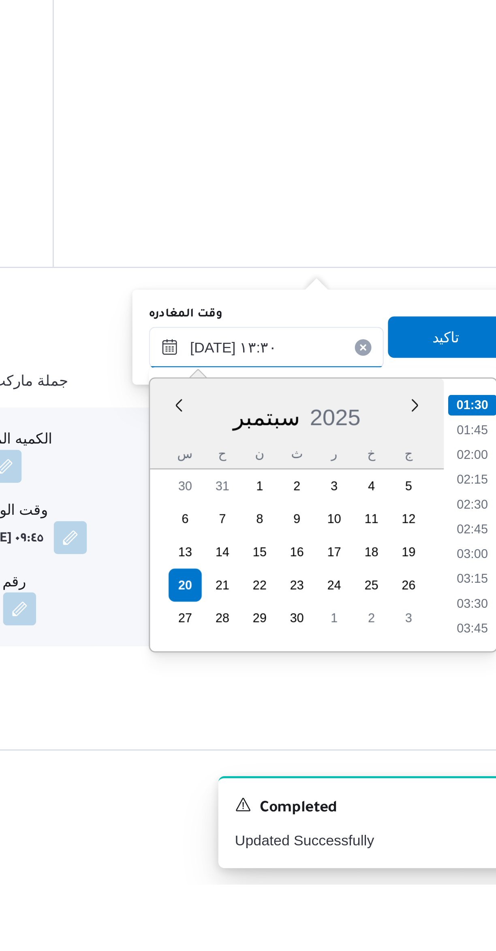
scroll to position [440, 0]
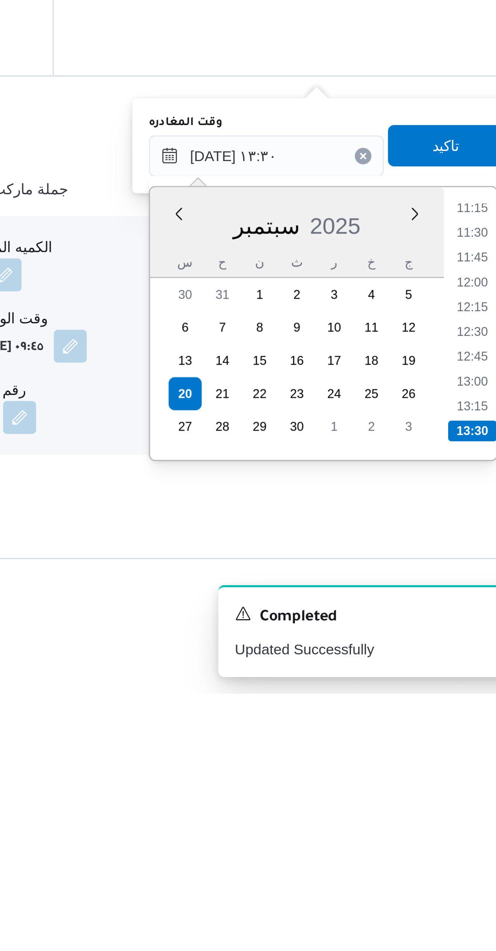
click at [456, 839] on li "13:15" at bounding box center [458, 839] width 19 height 8
type input "[DATE] ١٣:١٥"
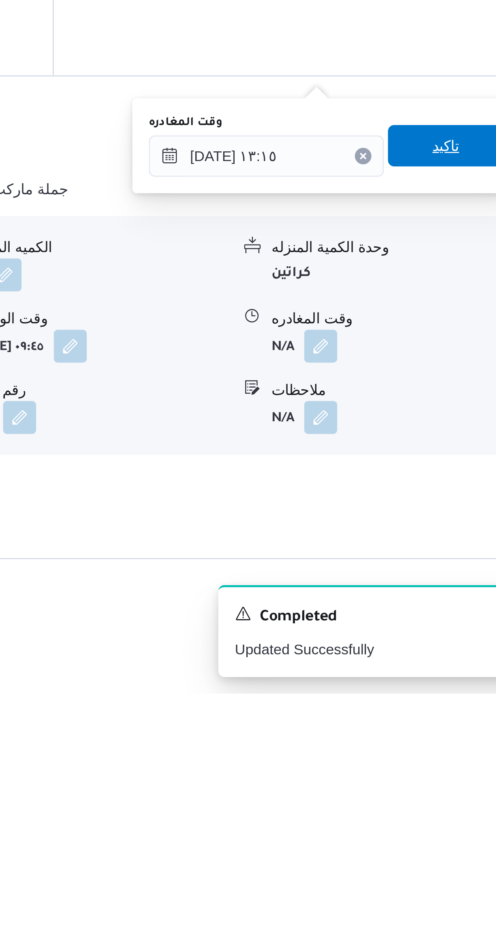
click at [448, 736] on span "تاكيد" at bounding box center [448, 737] width 45 height 16
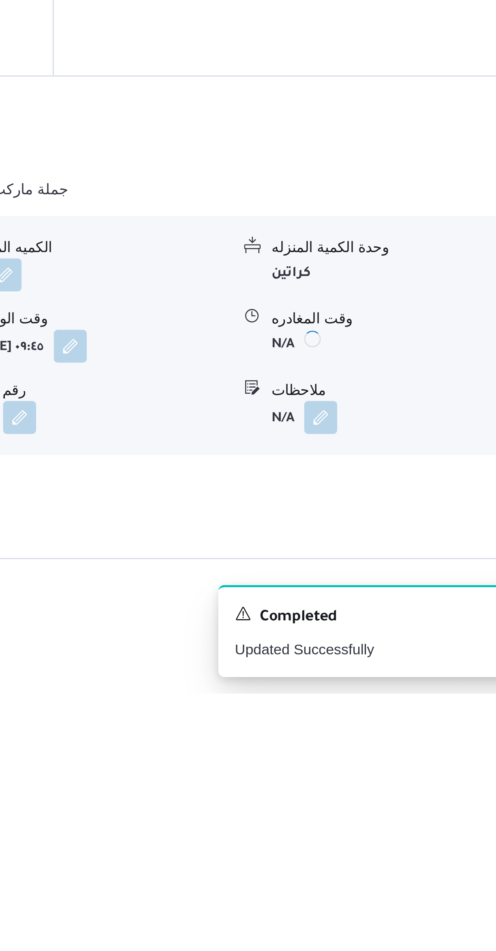
scroll to position [140, 0]
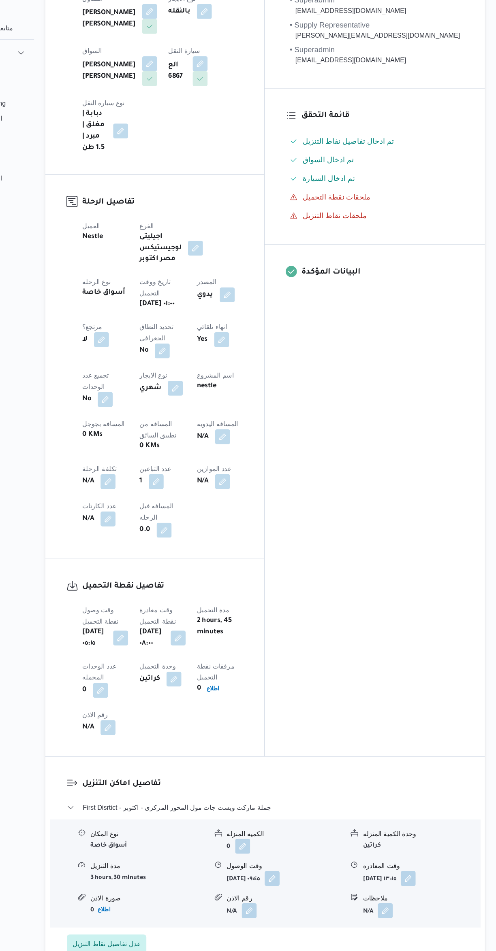
click at [252, 422] on button "button" at bounding box center [258, 428] width 13 height 13
click at [206, 379] on input "المسافه اليدويه" at bounding box center [210, 380] width 81 height 16
type input "55"
click at [279, 375] on span "تاكيد" at bounding box center [274, 376] width 45 height 16
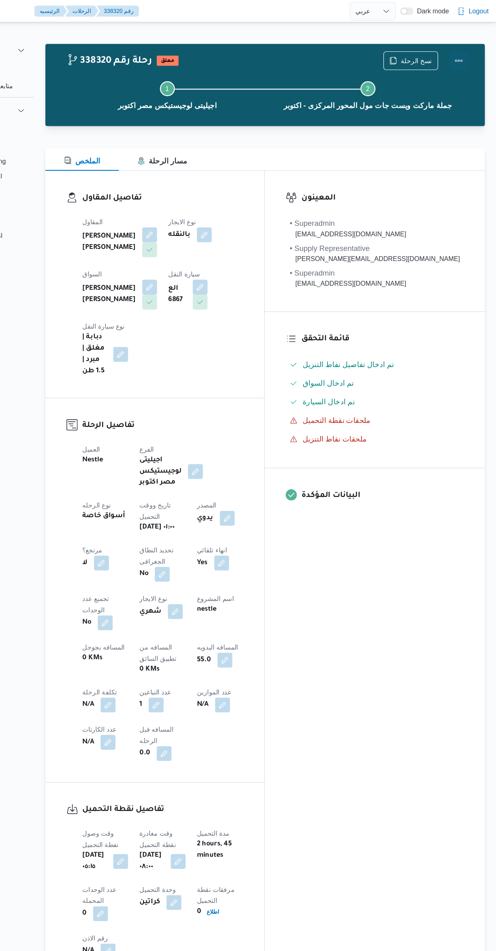
click at [466, 54] on button "Actions" at bounding box center [463, 53] width 16 height 16
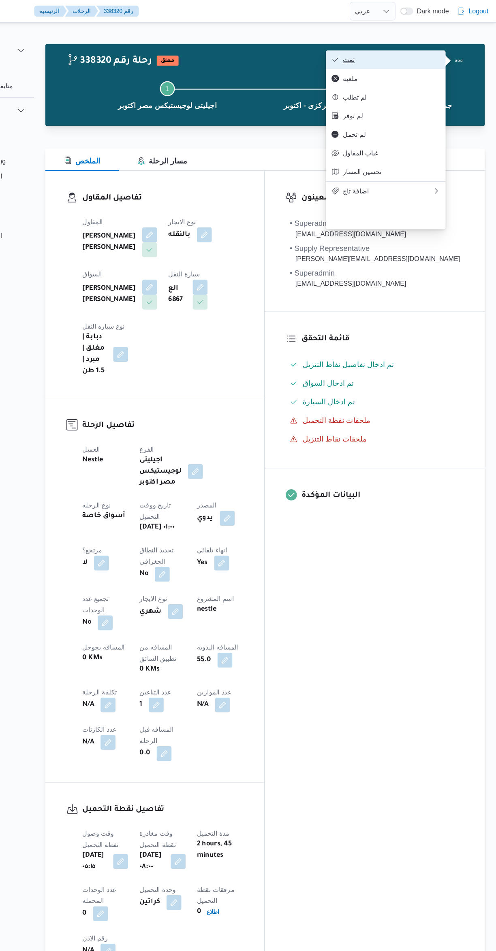
click at [421, 53] on span "تمت" at bounding box center [405, 52] width 84 height 6
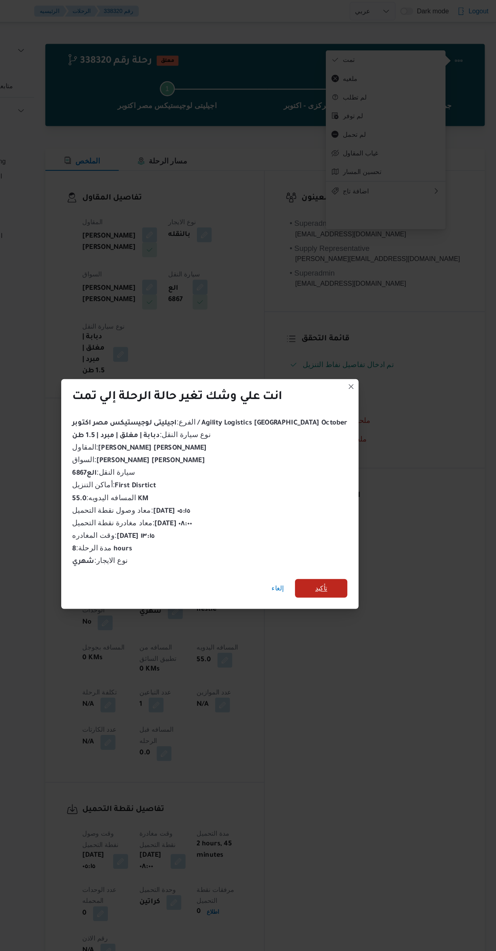
click at [341, 503] on span "تأكيد" at bounding box center [343, 510] width 45 height 16
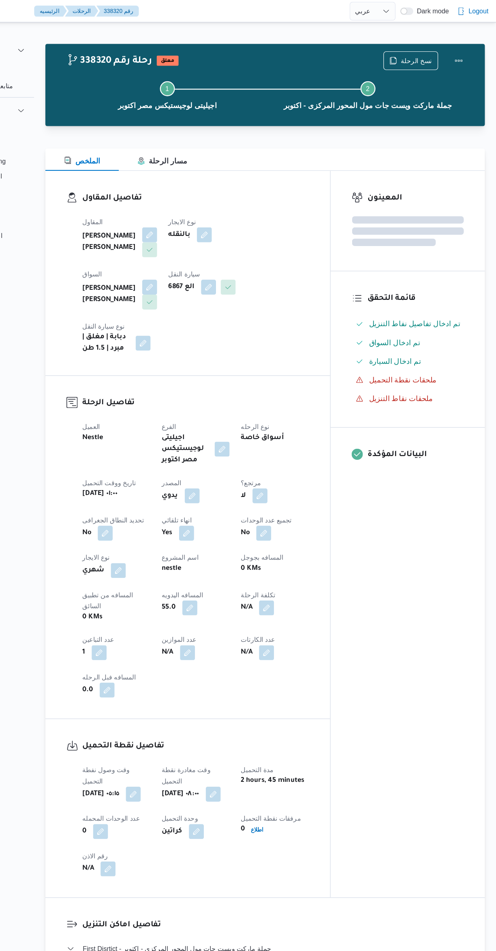
click at [404, 568] on div "المعينون قائمة التحقق تم ادخال تفاصيل نفاط التنزيل تم ادخال السواق تم ادخال الس…" at bounding box center [419, 463] width 134 height 630
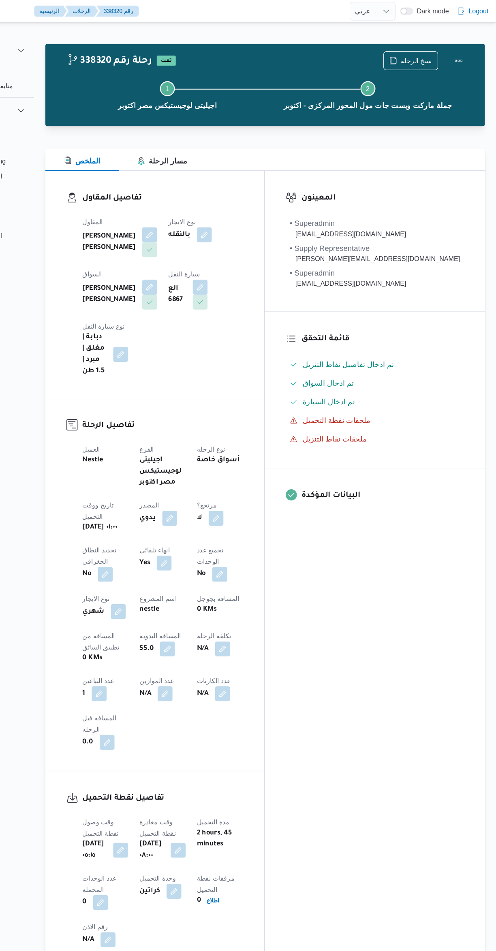
scroll to position [0, 0]
select select "ar"
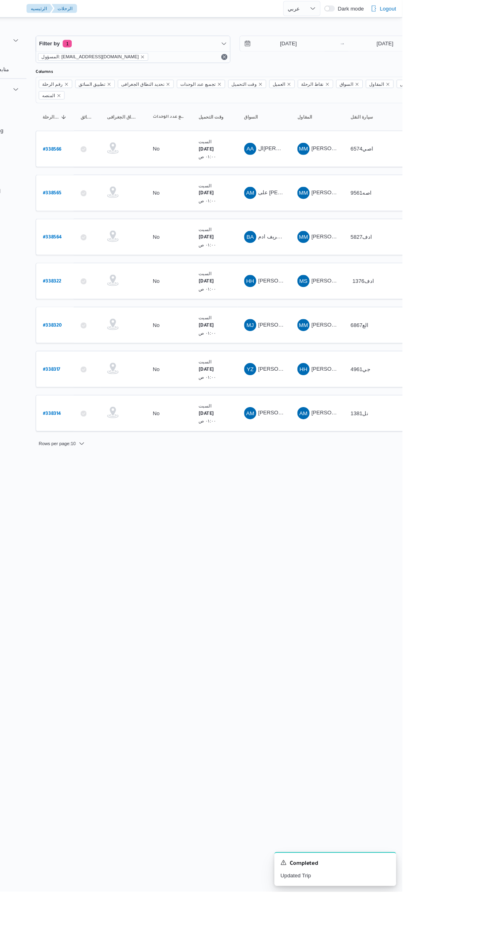
click at [128, 157] on b "# 338566" at bounding box center [123, 160] width 20 height 6
select select "ar"
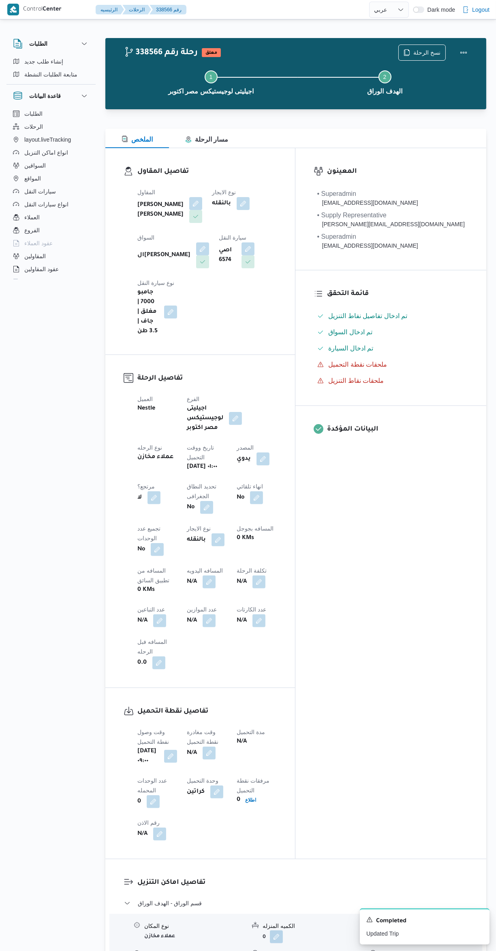
click at [215, 747] on button "button" at bounding box center [208, 753] width 13 height 13
click at [213, 648] on input "وقت مغادرة نقطة التحميل" at bounding box center [210, 646] width 92 height 16
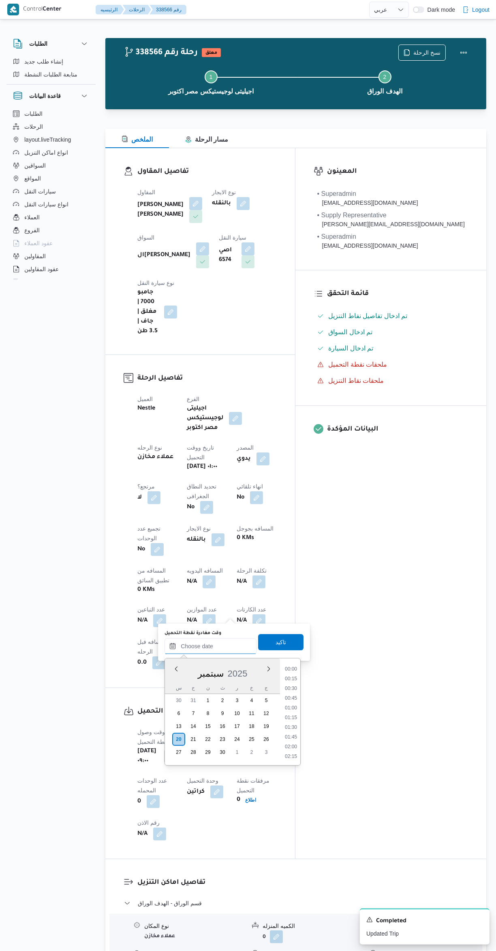
scroll to position [787, 0]
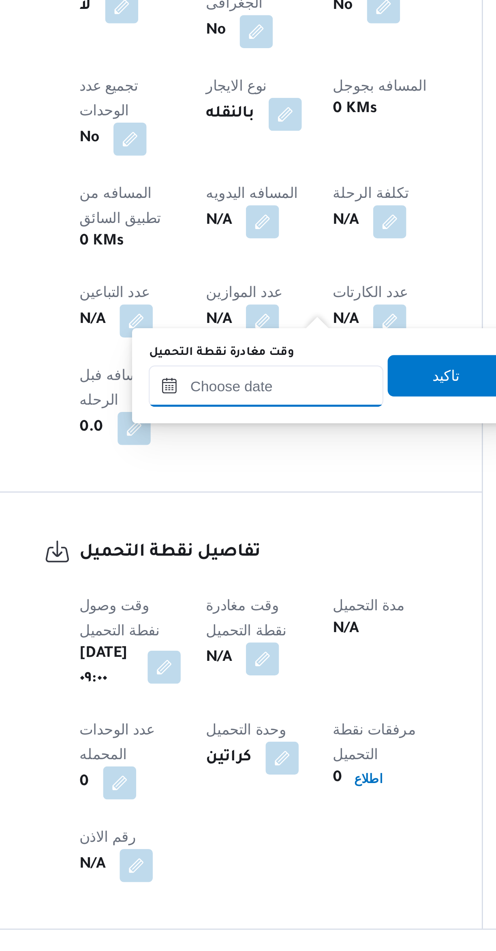
click at [215, 648] on input "وقت مغادرة نقطة التحميل" at bounding box center [210, 646] width 92 height 16
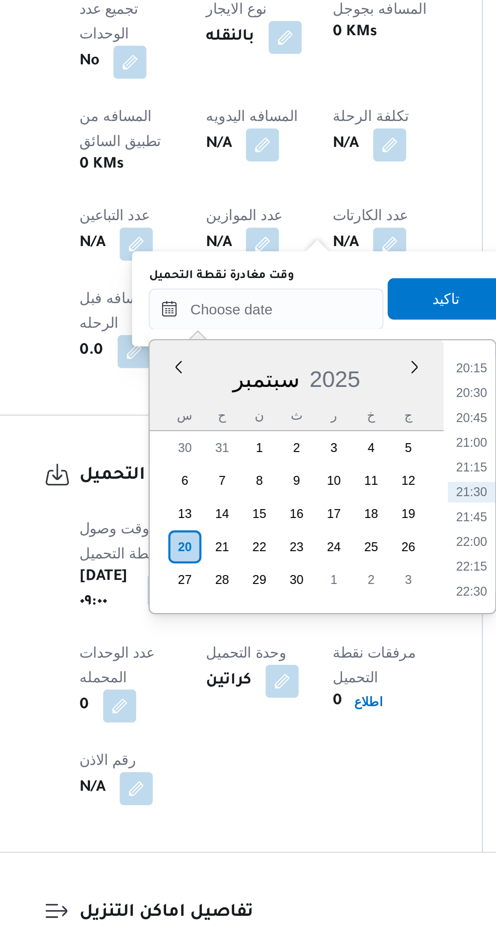
click at [286, 682] on li "20:30" at bounding box center [290, 679] width 19 height 8
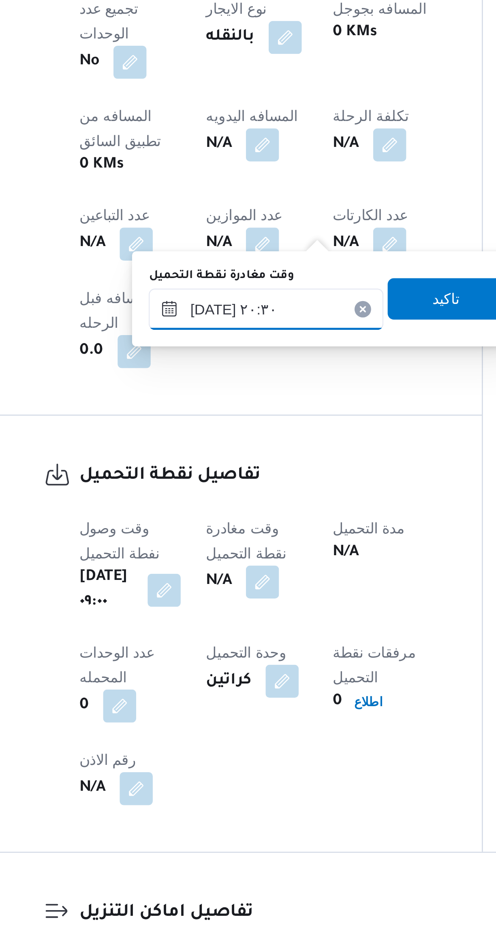
click at [183, 648] on input "[DATE] ٢٠:٣٠" at bounding box center [210, 646] width 92 height 16
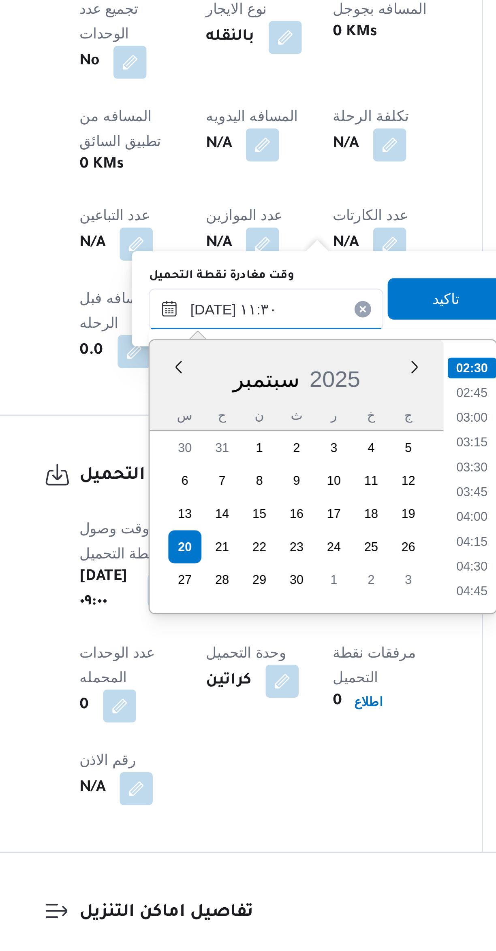
scroll to position [362, 0]
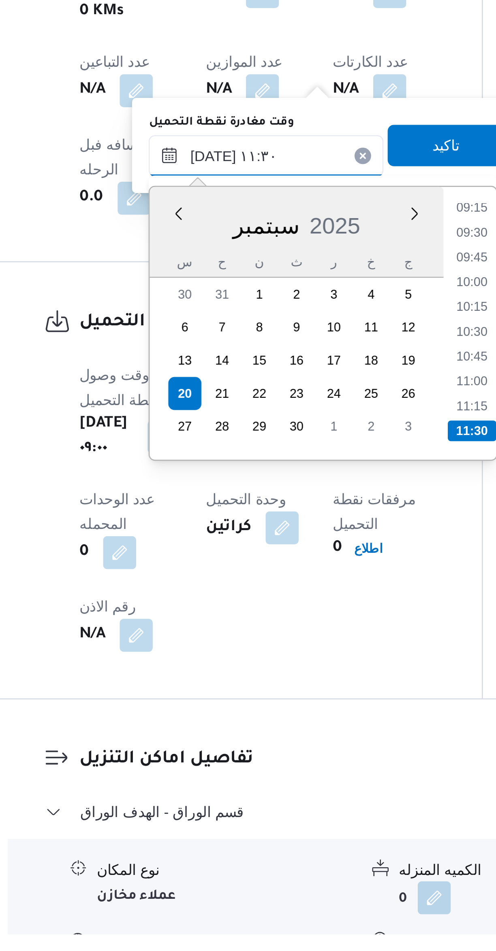
type input "[DATE] ١١:٣٠"
click at [290, 752] on li "11:30" at bounding box center [290, 754] width 19 height 8
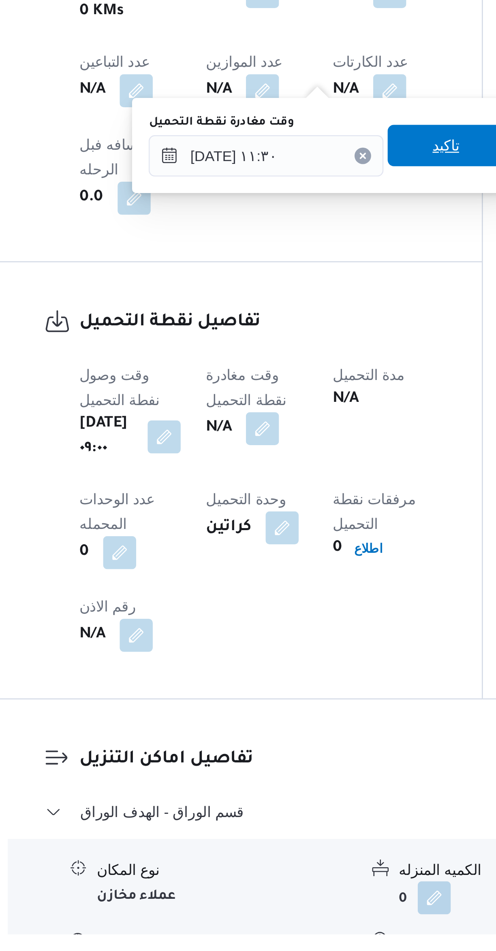
click at [275, 645] on span "تاكيد" at bounding box center [280, 643] width 11 height 10
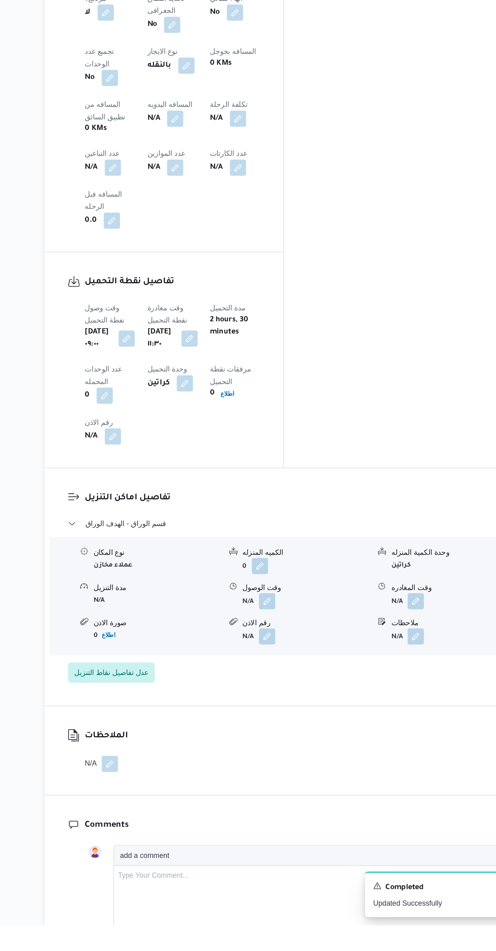
scroll to position [274, 0]
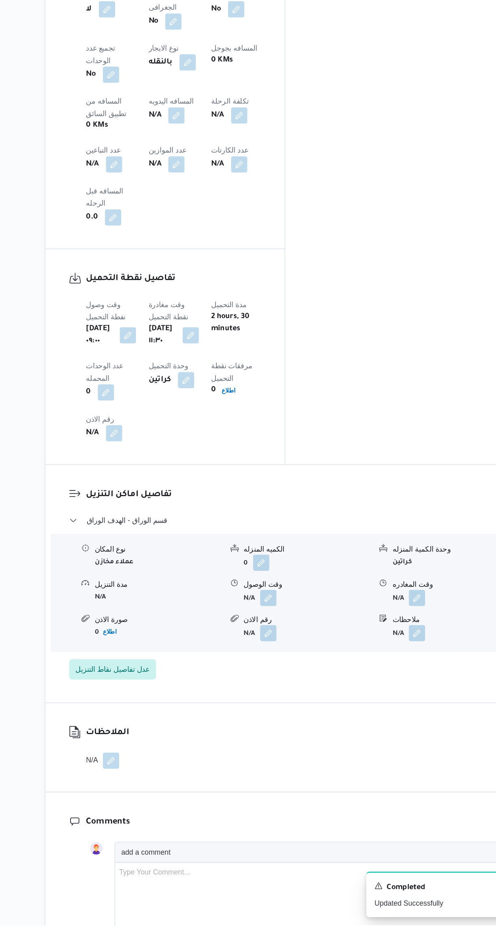
click at [287, 685] on button "button" at bounding box center [281, 691] width 13 height 13
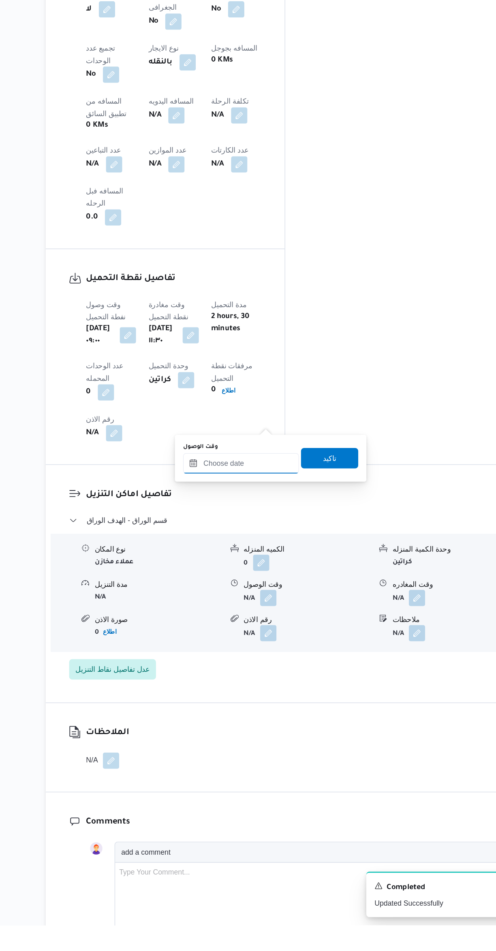
click at [261, 584] on input "وقت الوصول" at bounding box center [260, 585] width 92 height 16
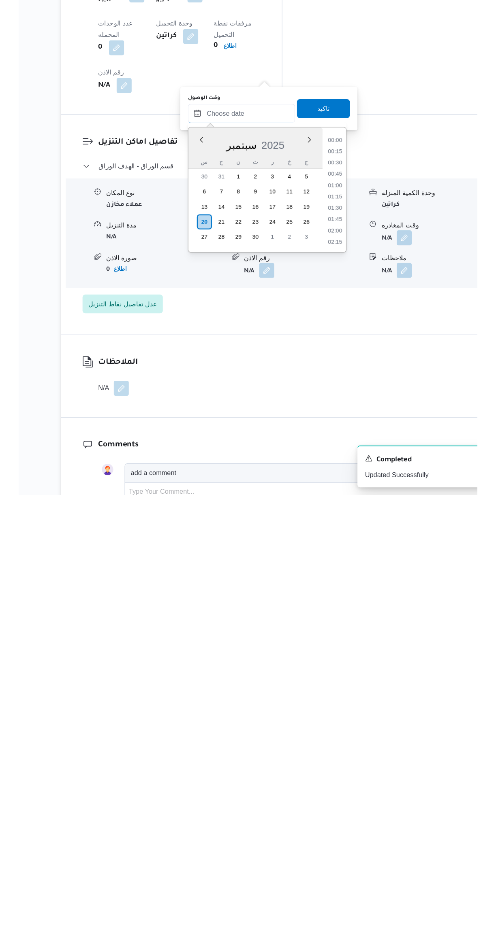
scroll to position [158, 0]
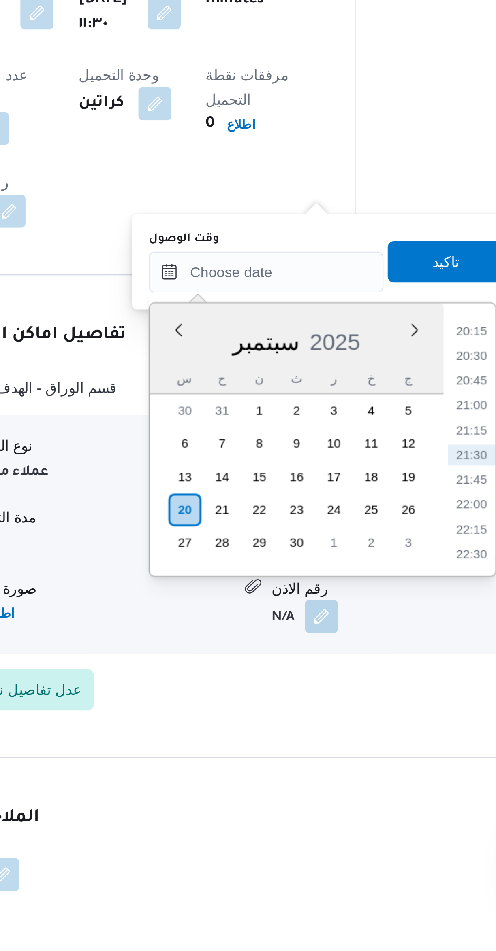
click at [338, 753] on li "21:00" at bounding box center [340, 752] width 19 height 8
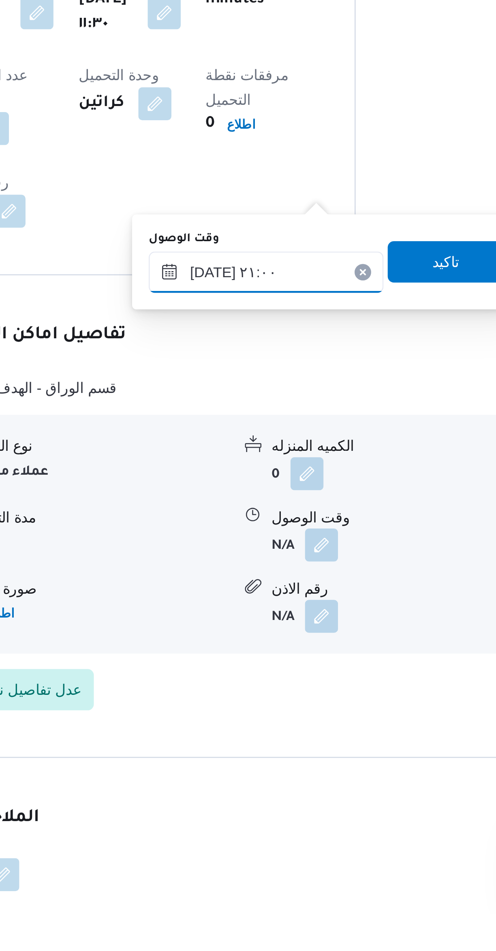
click at [235, 701] on input "[DATE] ٢١:٠٠" at bounding box center [260, 700] width 92 height 16
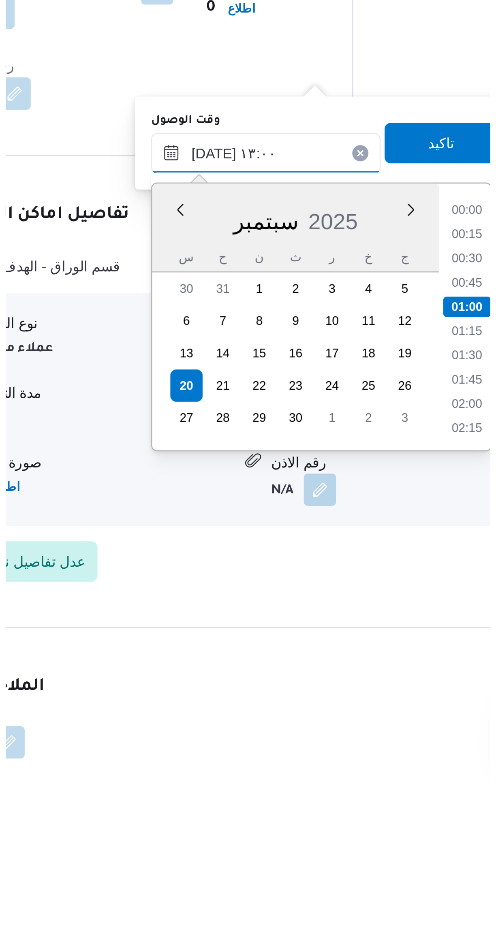
scroll to position [420, 0]
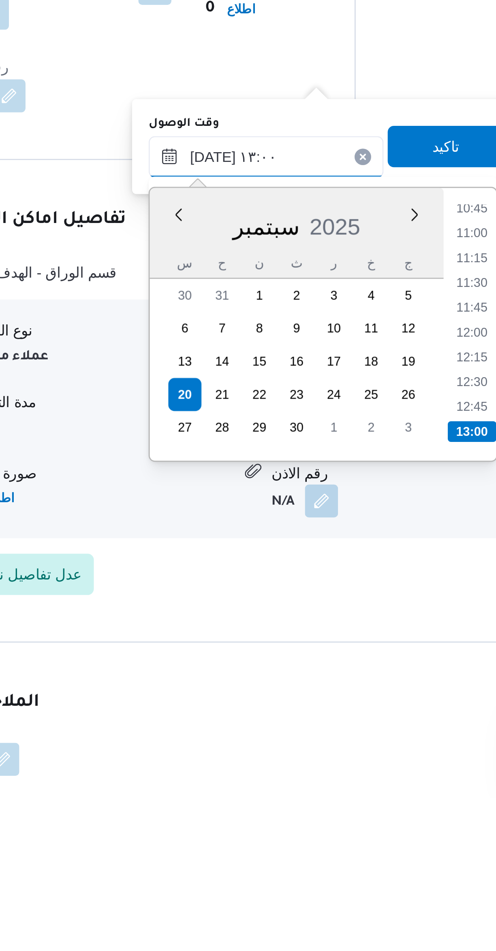
type input "[DATE] ١٣:٠٠"
click at [338, 805] on li "13:00" at bounding box center [340, 808] width 19 height 8
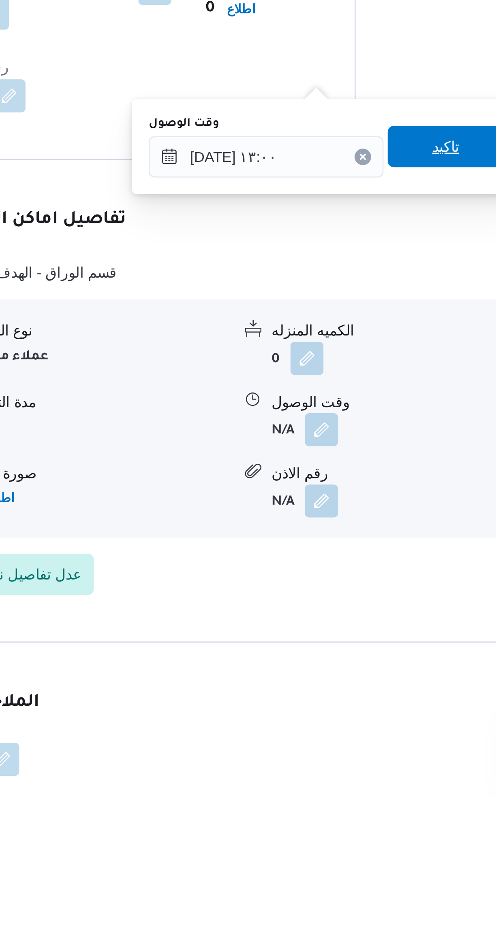
click at [332, 700] on span "تاكيد" at bounding box center [330, 696] width 45 height 16
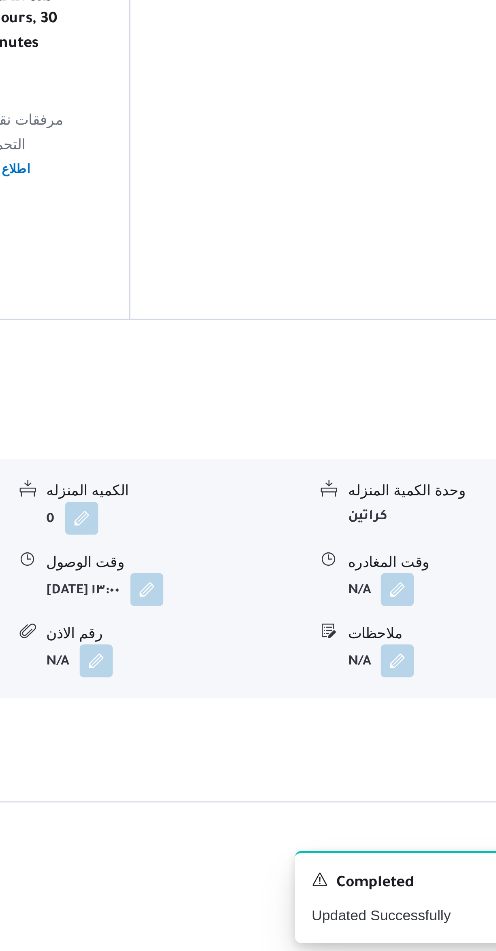
scroll to position [159, 0]
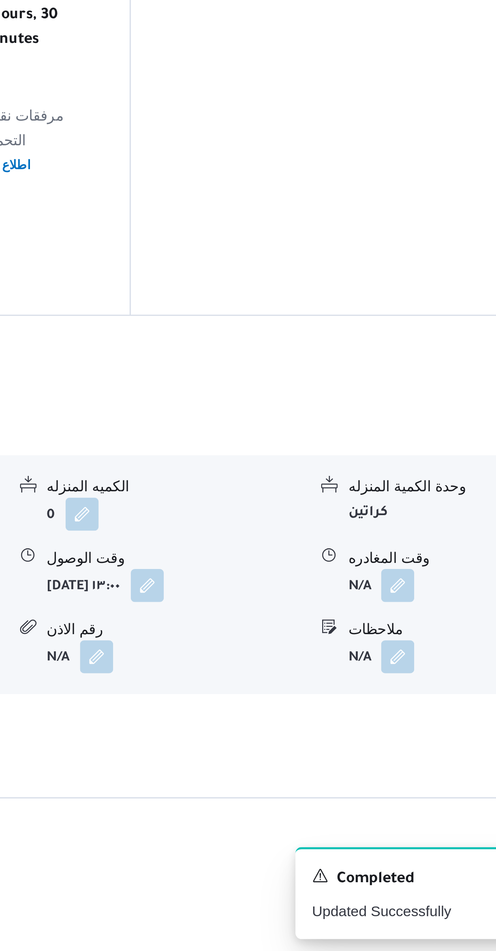
click at [403, 800] on button "button" at bounding box center [399, 806] width 13 height 13
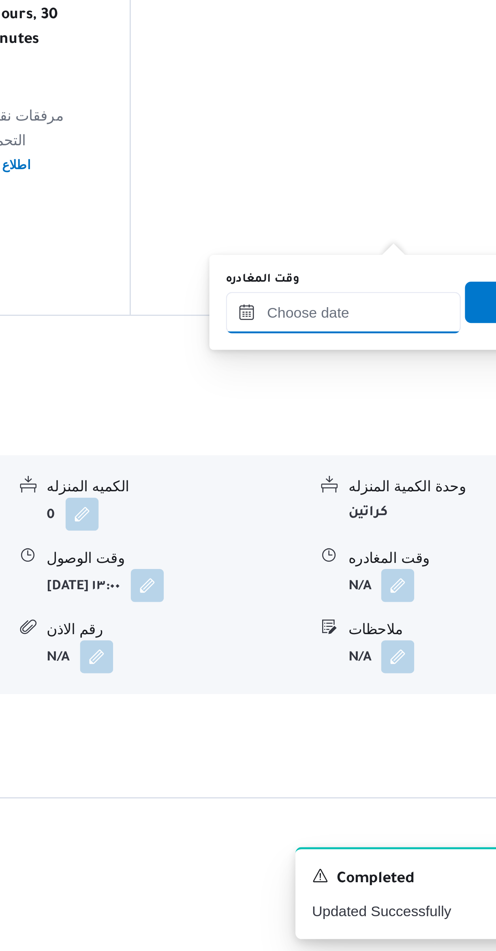
click at [372, 698] on input "وقت المغادره" at bounding box center [378, 700] width 92 height 16
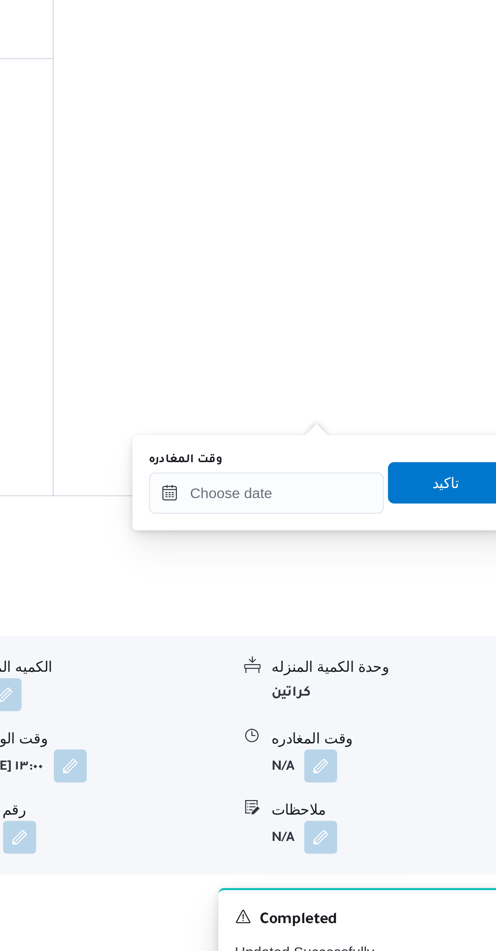
scroll to position [104, 0]
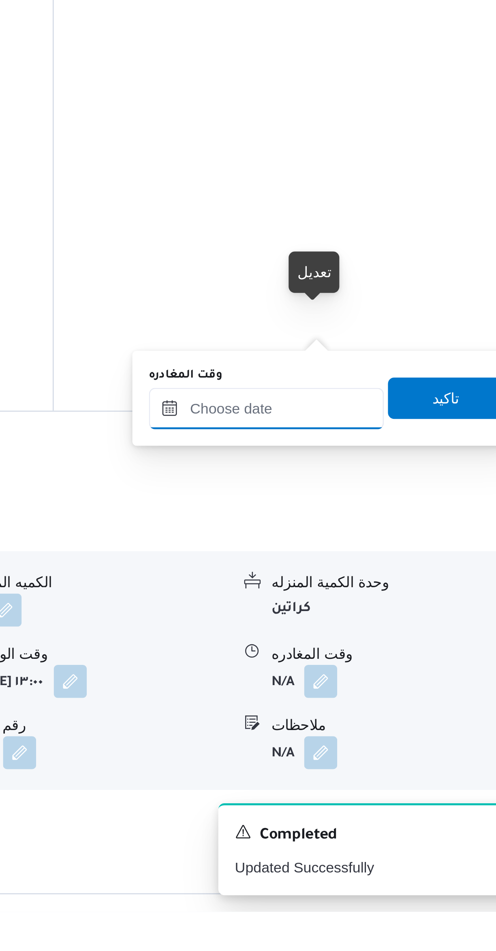
click at [389, 753] on input "وقت المغادره" at bounding box center [378, 754] width 92 height 16
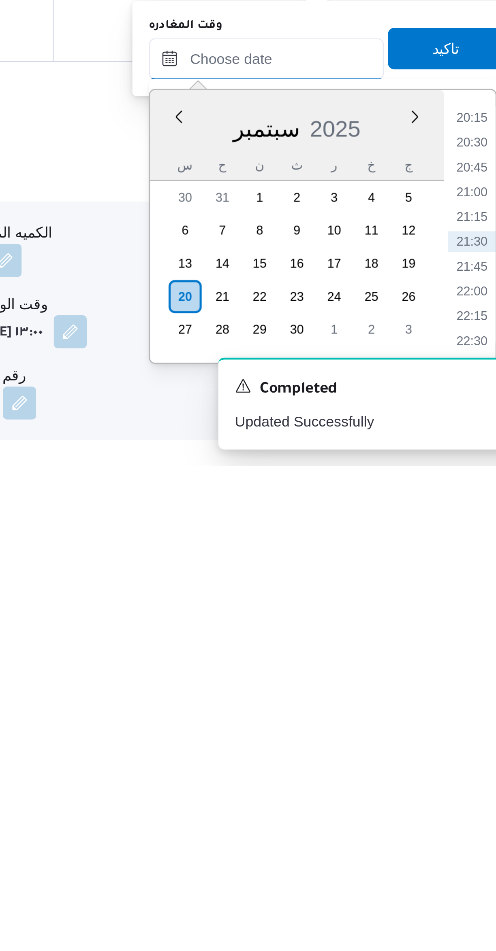
scroll to position [66, 0]
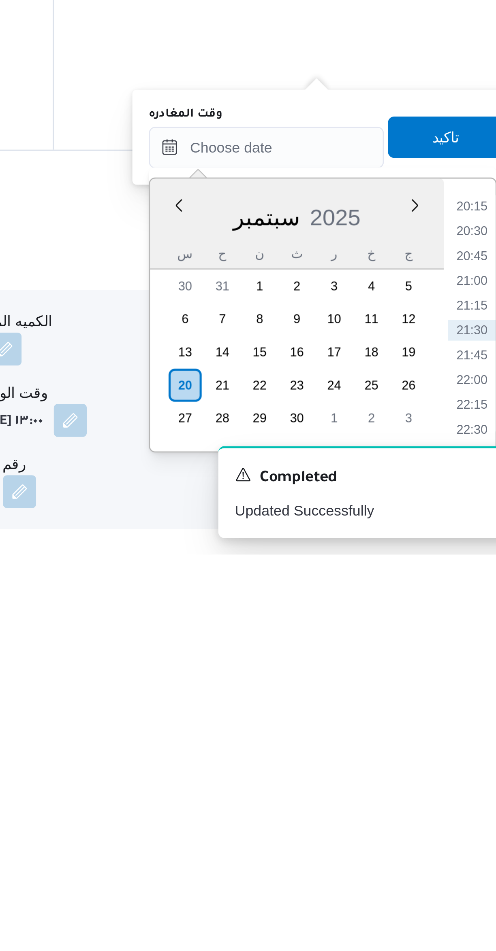
click at [455, 815] on li "20:15" at bounding box center [458, 815] width 19 height 8
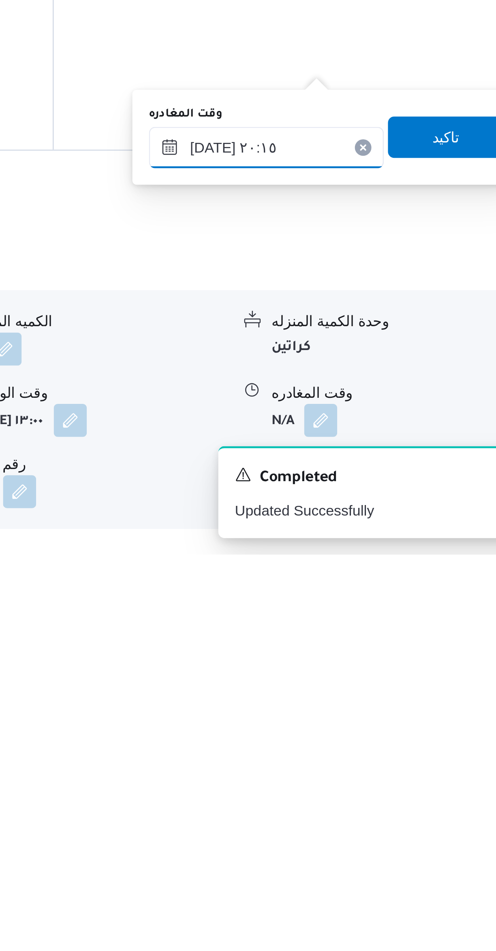
click at [351, 793] on input "[DATE] ٢٠:١٥" at bounding box center [378, 792] width 92 height 16
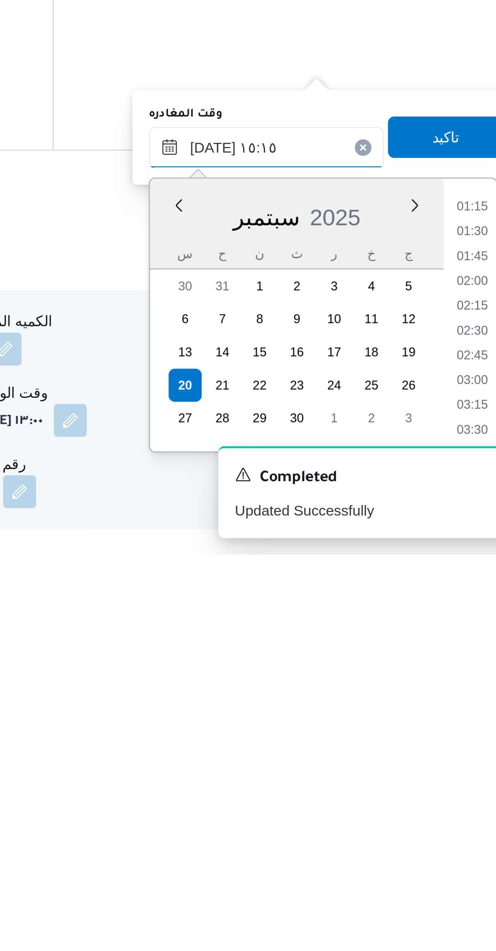
scroll to position [508, 0]
type input "[DATE] ١٥:١٥"
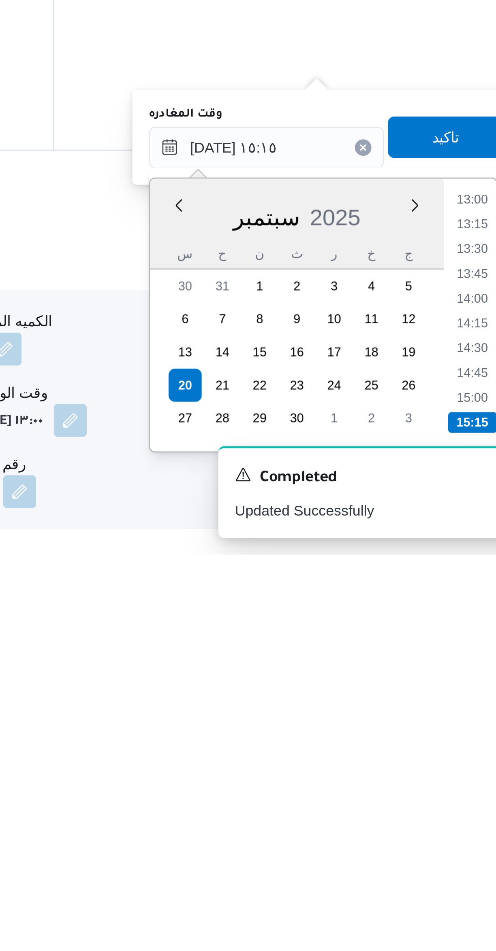
click at [458, 897] on li "15:15" at bounding box center [458, 900] width 19 height 8
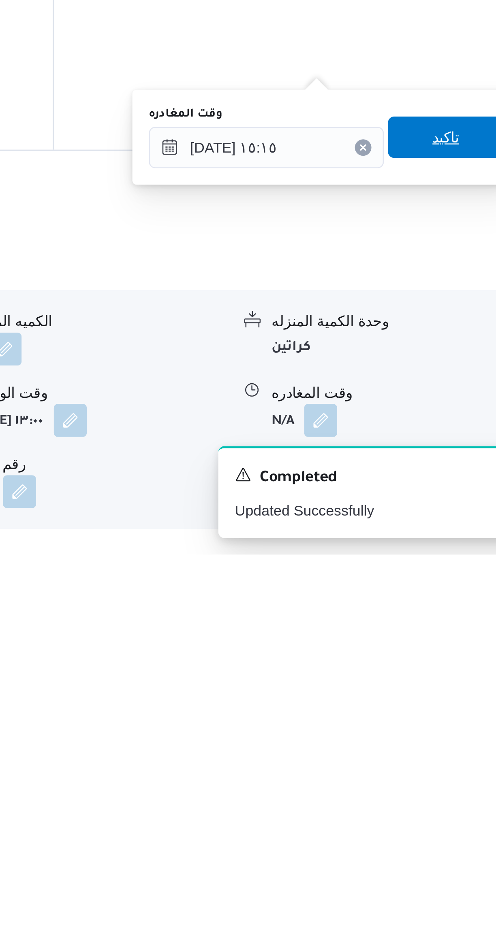
click at [445, 789] on span "تاكيد" at bounding box center [448, 788] width 11 height 10
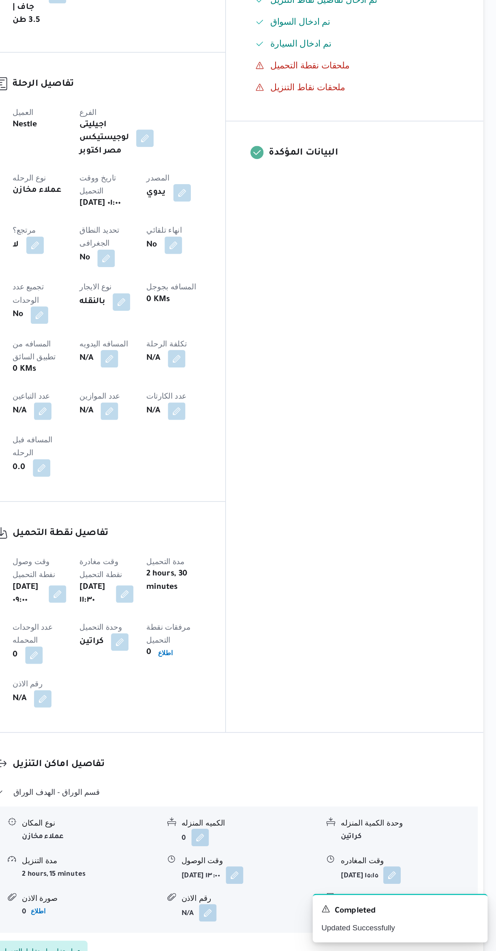
scroll to position [84, 0]
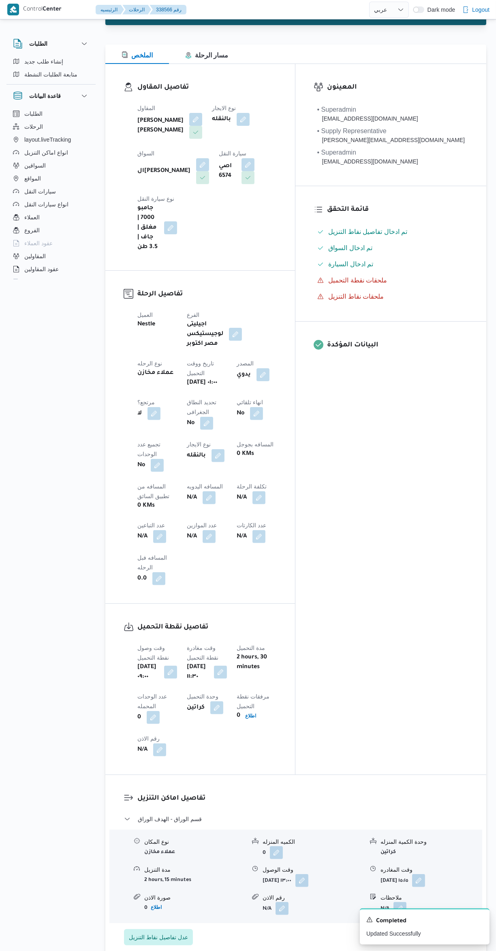
click at [202, 492] on button "button" at bounding box center [208, 498] width 13 height 13
click at [132, 447] on input "المسافه اليدويه" at bounding box center [138, 449] width 81 height 16
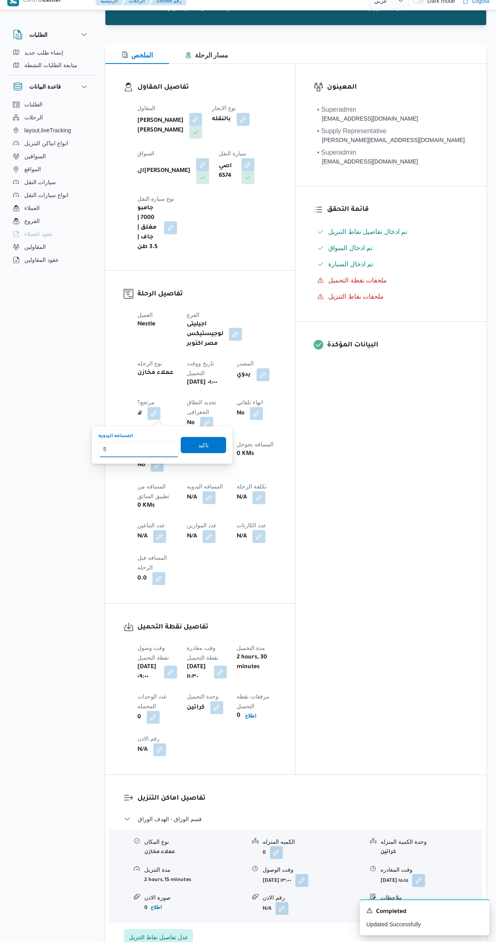
type input "58"
click at [211, 447] on span "تاكيد" at bounding box center [203, 454] width 45 height 16
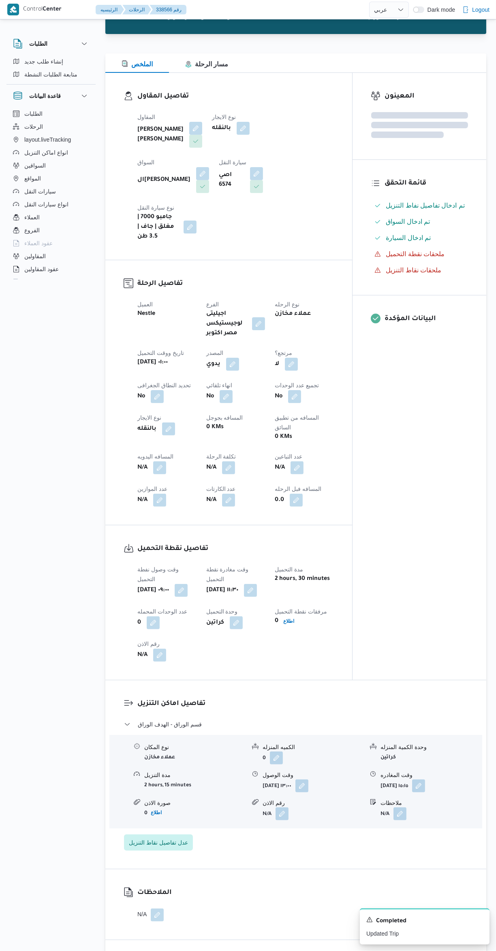
click at [375, 569] on div "المعينون قائمة التحقق تم ادخال تفاصيل نفاط التنزيل تم ادخال السواق تم ادخال الس…" at bounding box center [419, 376] width 134 height 607
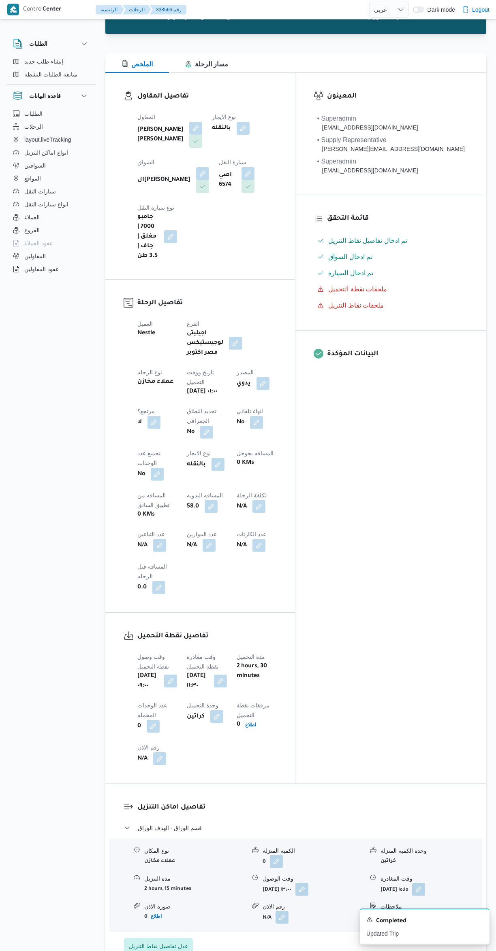
scroll to position [0, 0]
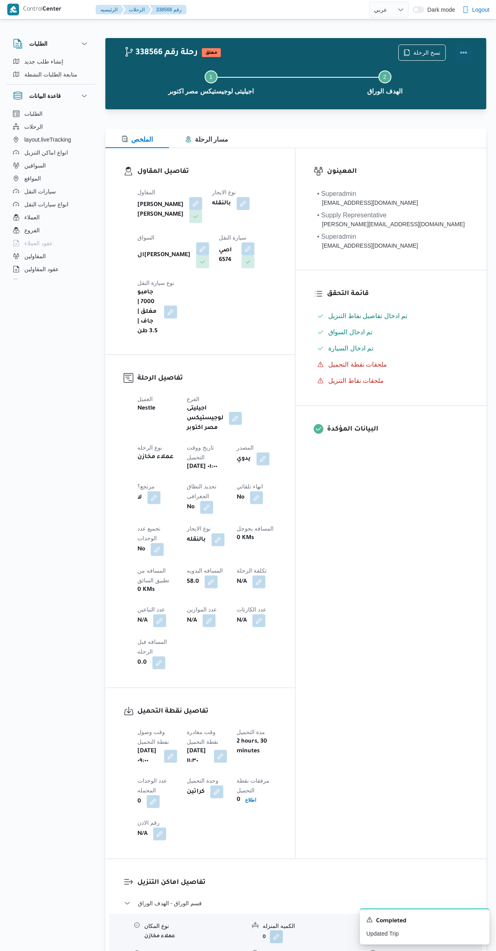
click at [459, 51] on button "Actions" at bounding box center [463, 53] width 16 height 16
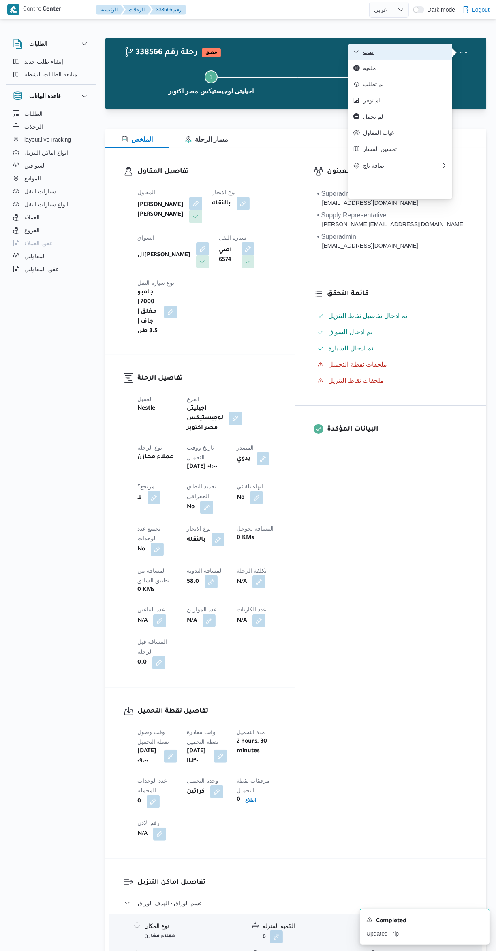
click at [411, 51] on span "تمت" at bounding box center [405, 52] width 84 height 6
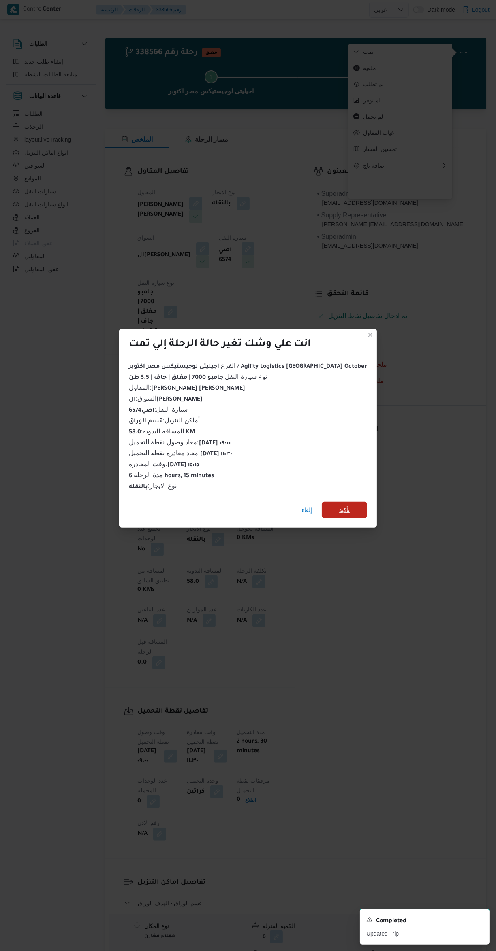
click at [334, 502] on span "تأكيد" at bounding box center [343, 510] width 45 height 16
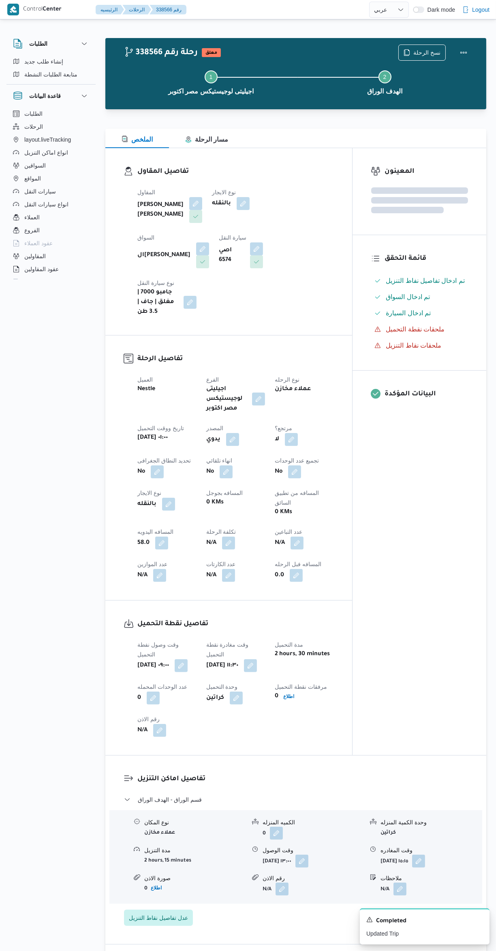
click at [429, 545] on div "المعينون قائمة التحقق تم ادخال تفاصيل نفاط التنزيل تم ادخال السواق تم ادخال الس…" at bounding box center [419, 451] width 134 height 607
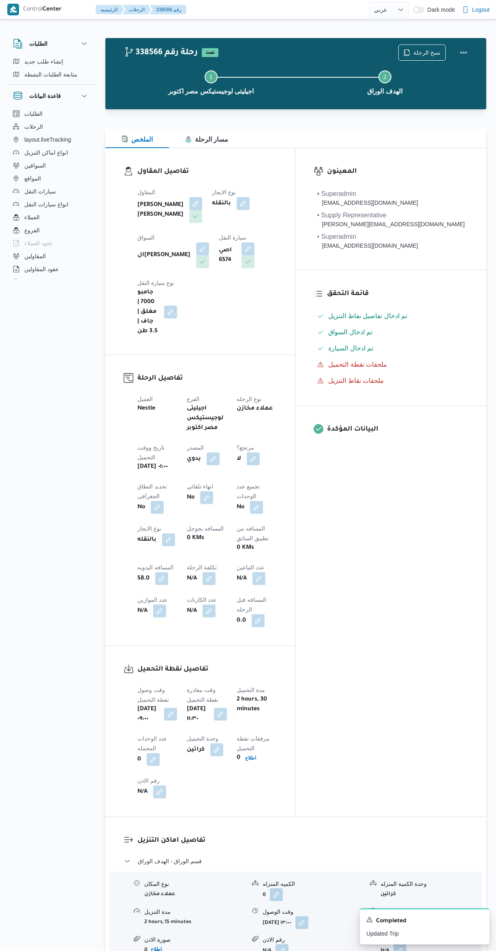
select select "ar"
